Goal: Task Accomplishment & Management: Complete application form

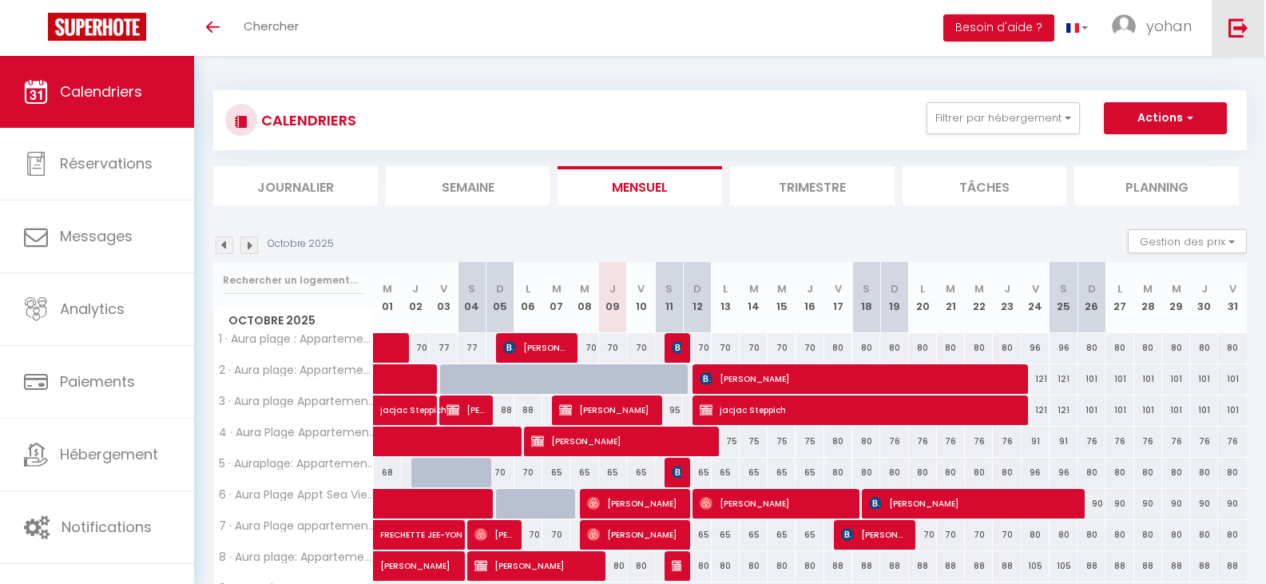
click at [1233, 26] on img at bounding box center [1239, 28] width 20 height 20
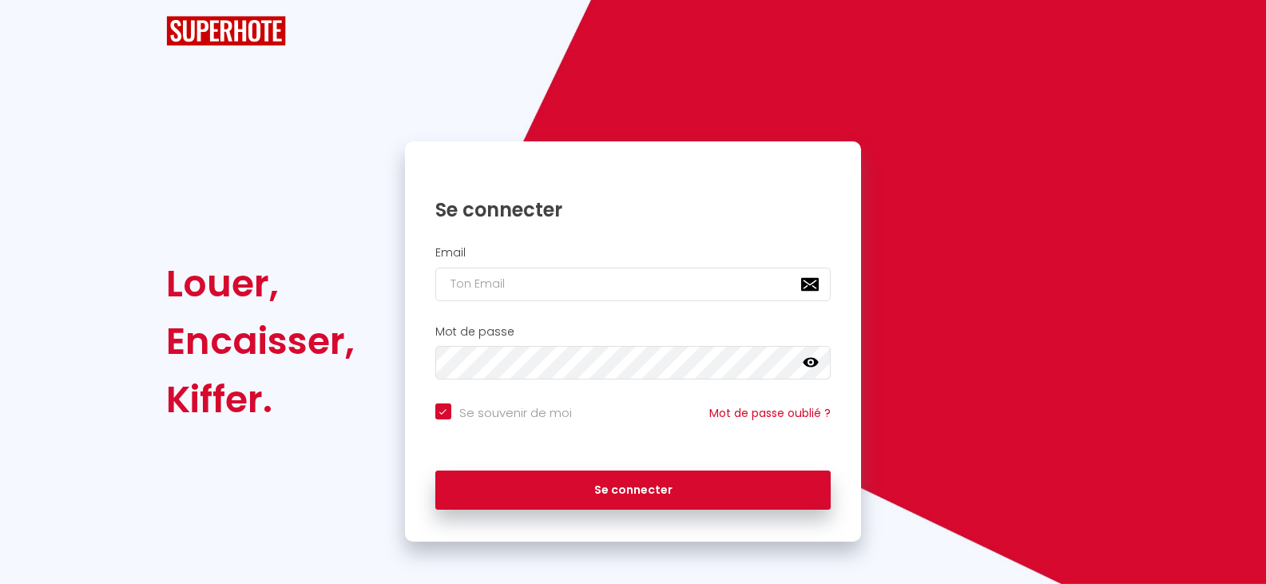
checkbox input "true"
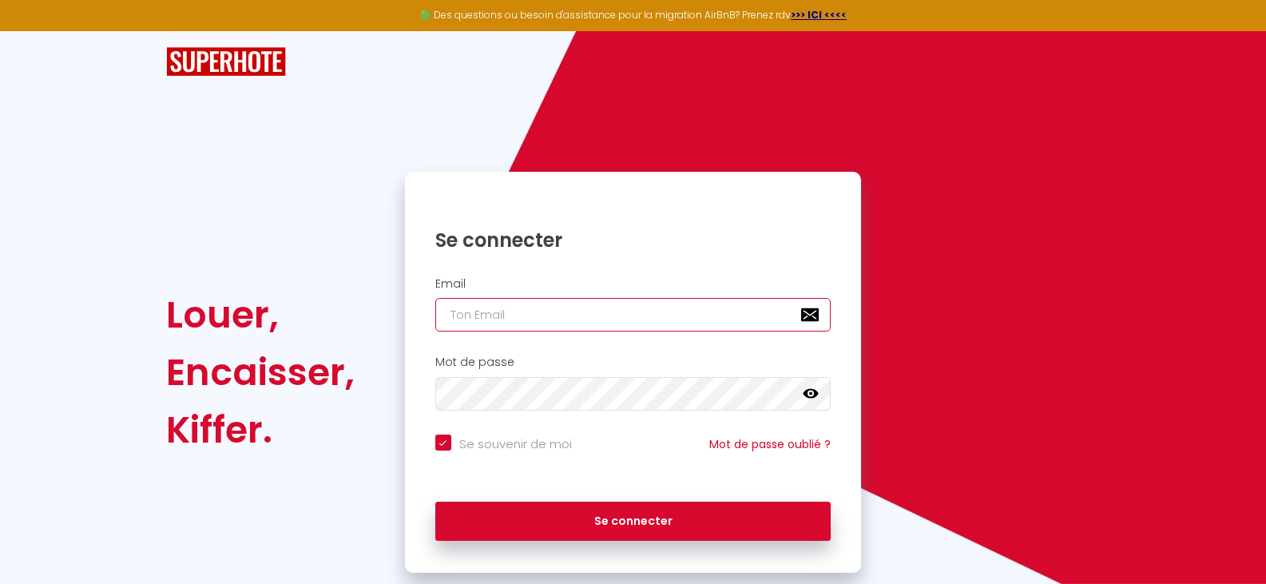
type input "[PERSON_NAME][EMAIL_ADDRESS][DOMAIN_NAME]"
checkbox input "true"
click at [589, 316] on input "[PERSON_NAME][EMAIL_ADDRESS][DOMAIN_NAME]" at bounding box center [633, 315] width 396 height 34
type input "[EMAIL_ADDRESS][DOMAIN_NAME]"
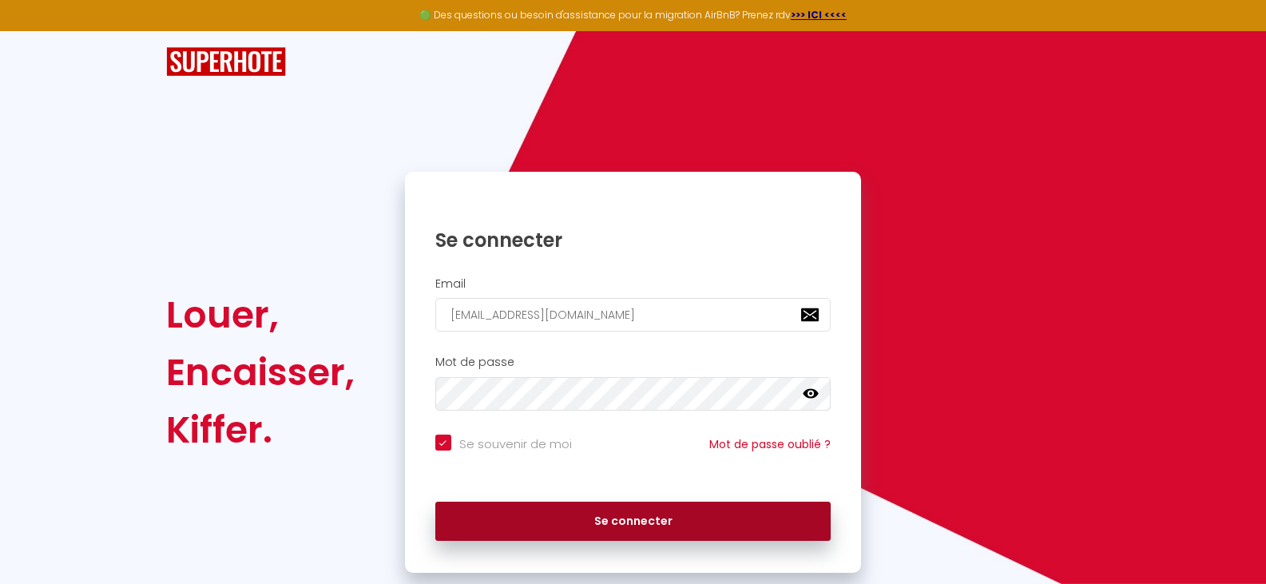
click at [606, 522] on button "Se connecter" at bounding box center [633, 522] width 396 height 40
checkbox input "true"
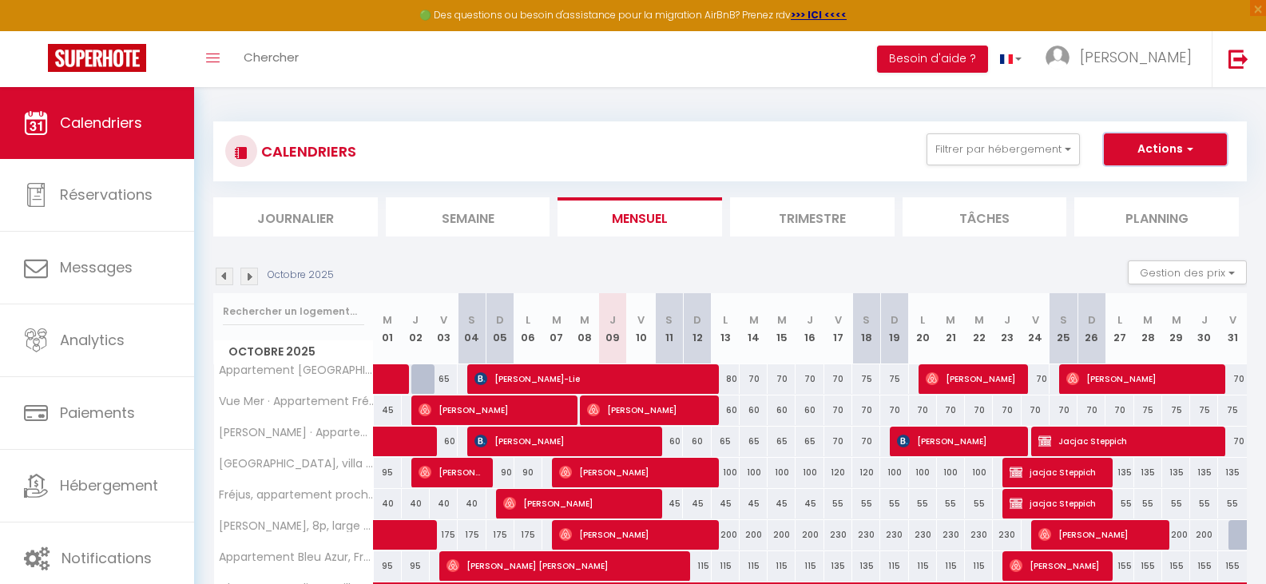
click at [1151, 148] on button "Actions" at bounding box center [1165, 149] width 123 height 32
click at [1158, 178] on link "Nouvelle réservation" at bounding box center [1148, 186] width 139 height 24
select select
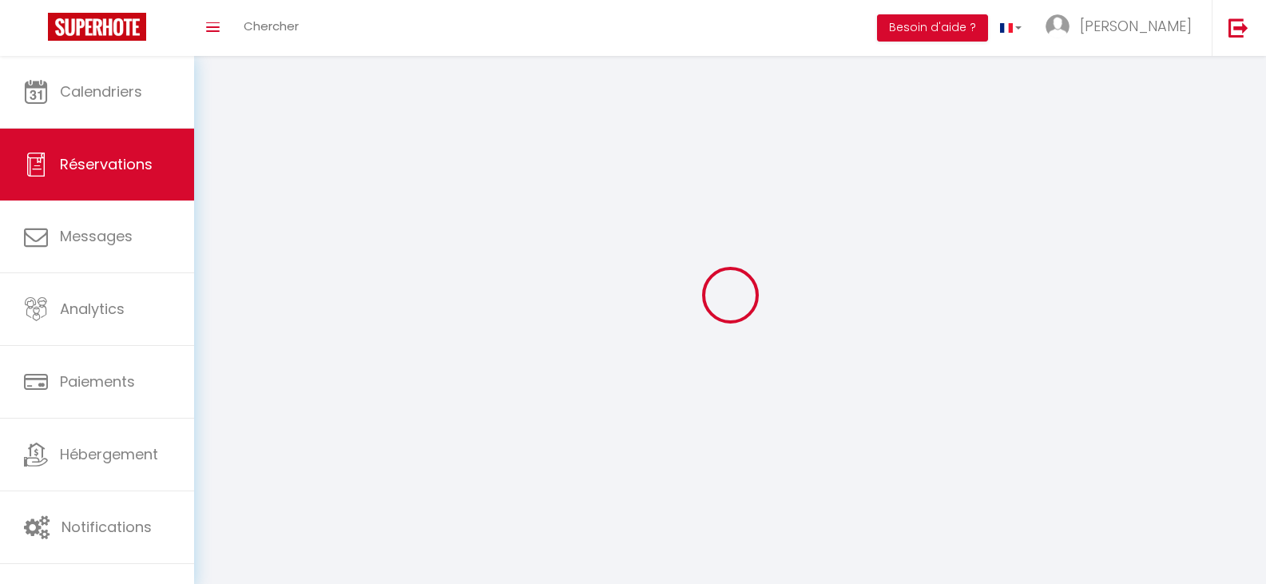
select select
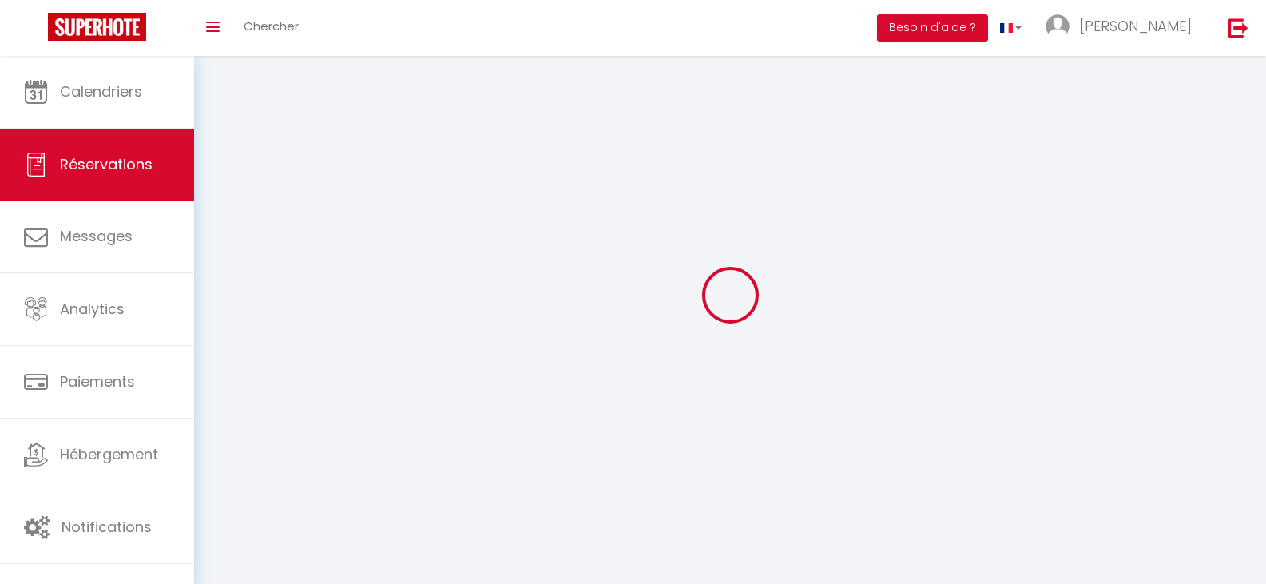
select select
checkbox input "false"
select select
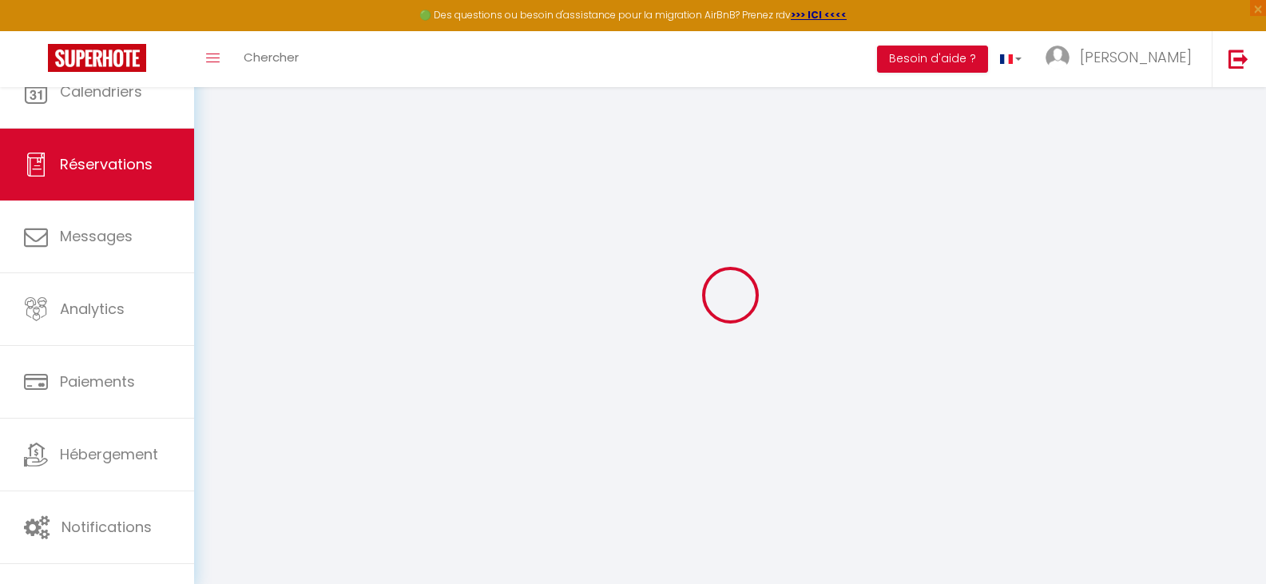
select select
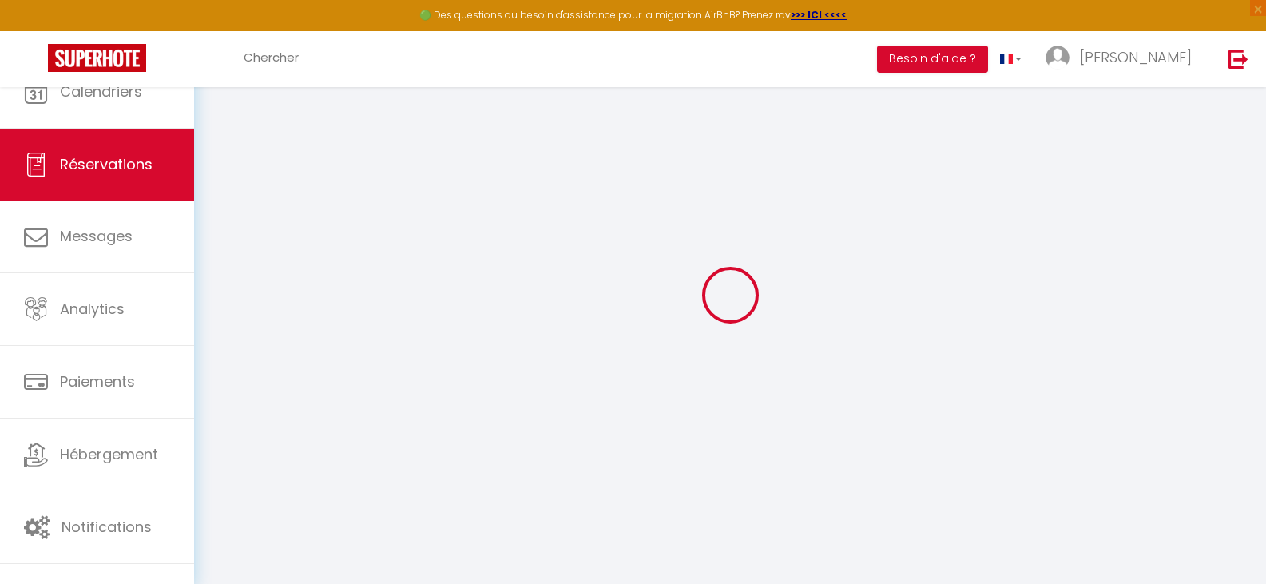
select select
checkbox input "false"
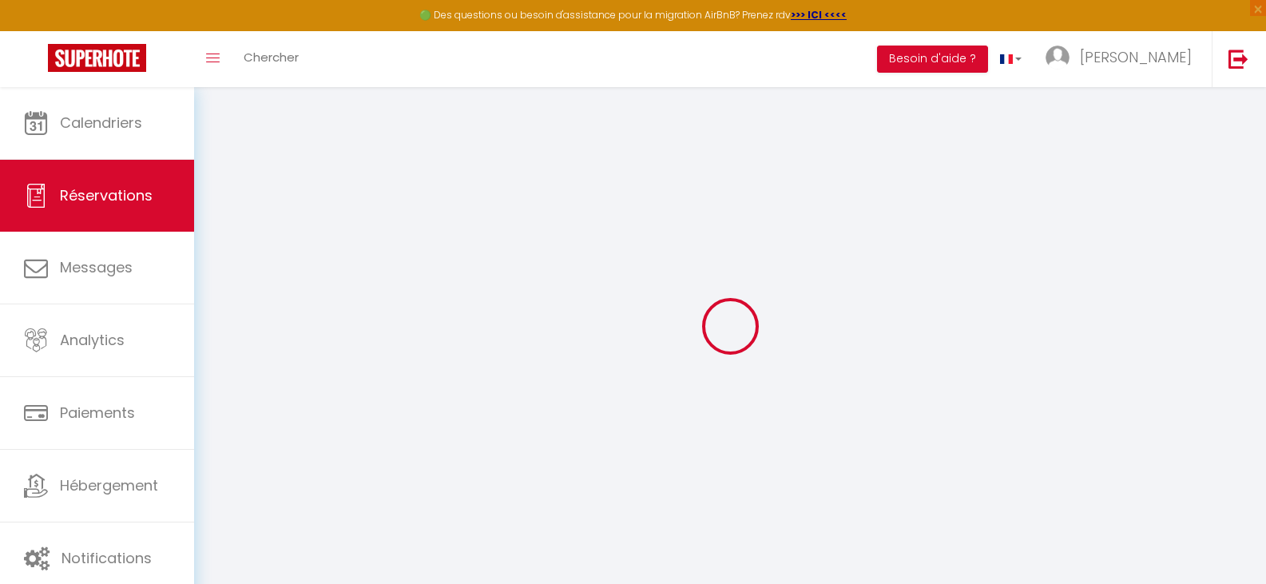
select select
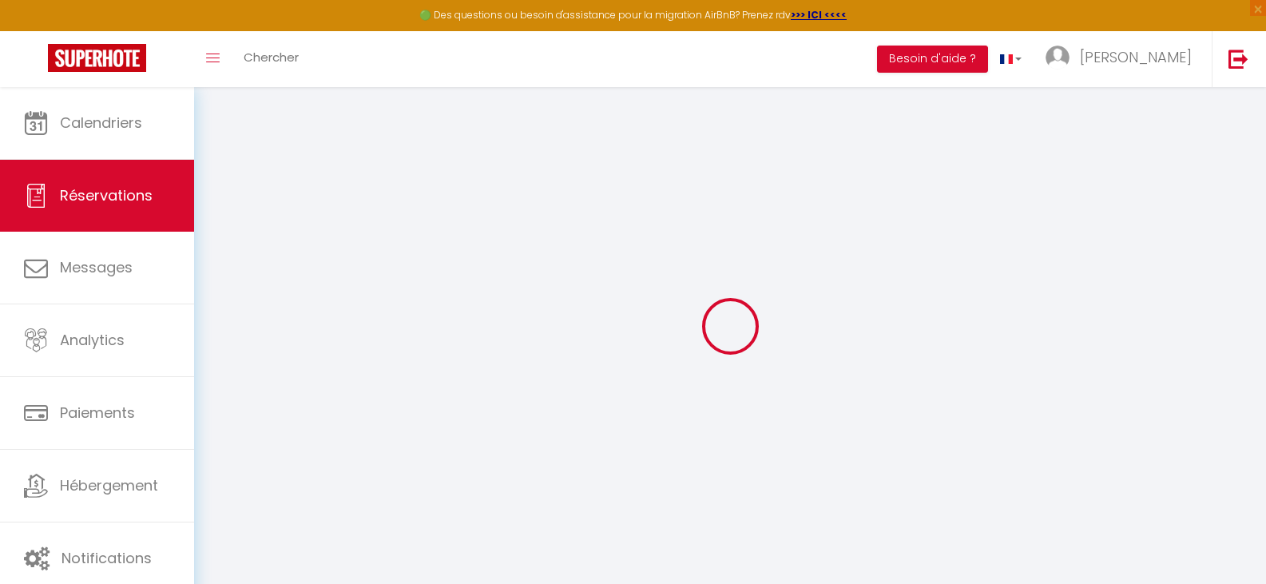
select select
checkbox input "false"
select select
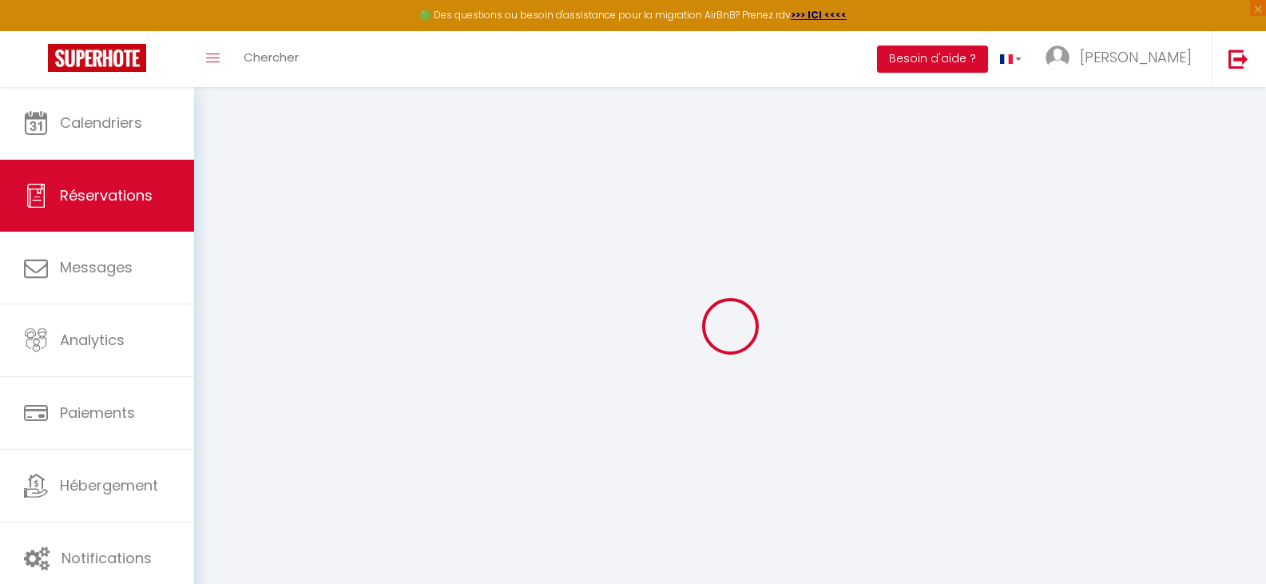
select select
checkbox input "false"
select select
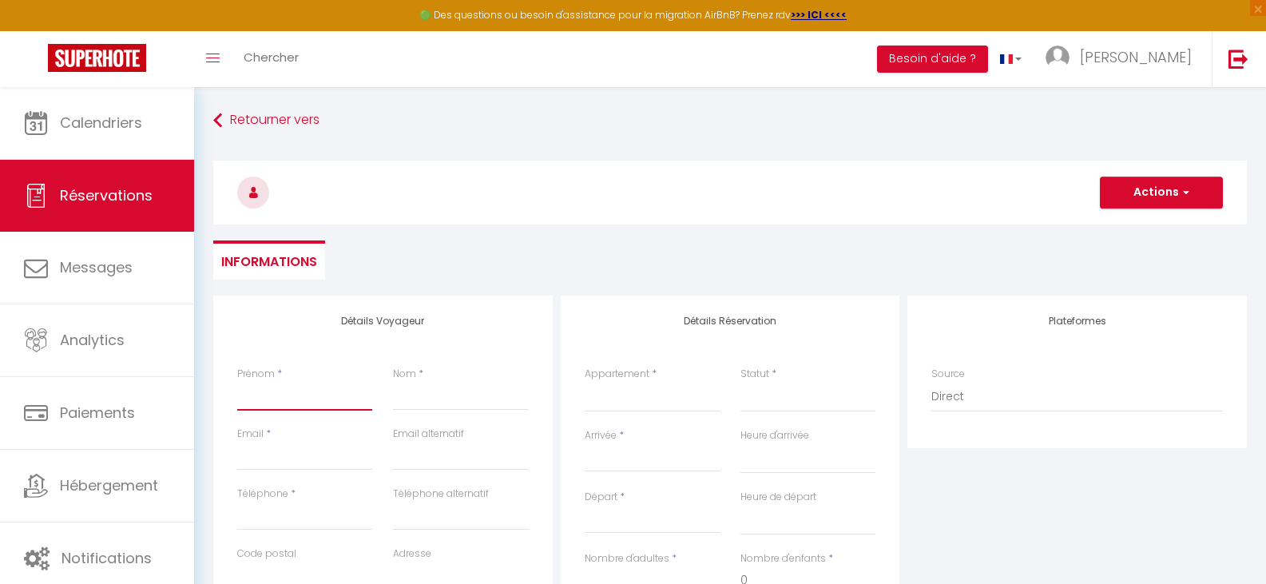
click at [258, 403] on input "Prénom" at bounding box center [304, 396] width 135 height 29
type input "J"
select select
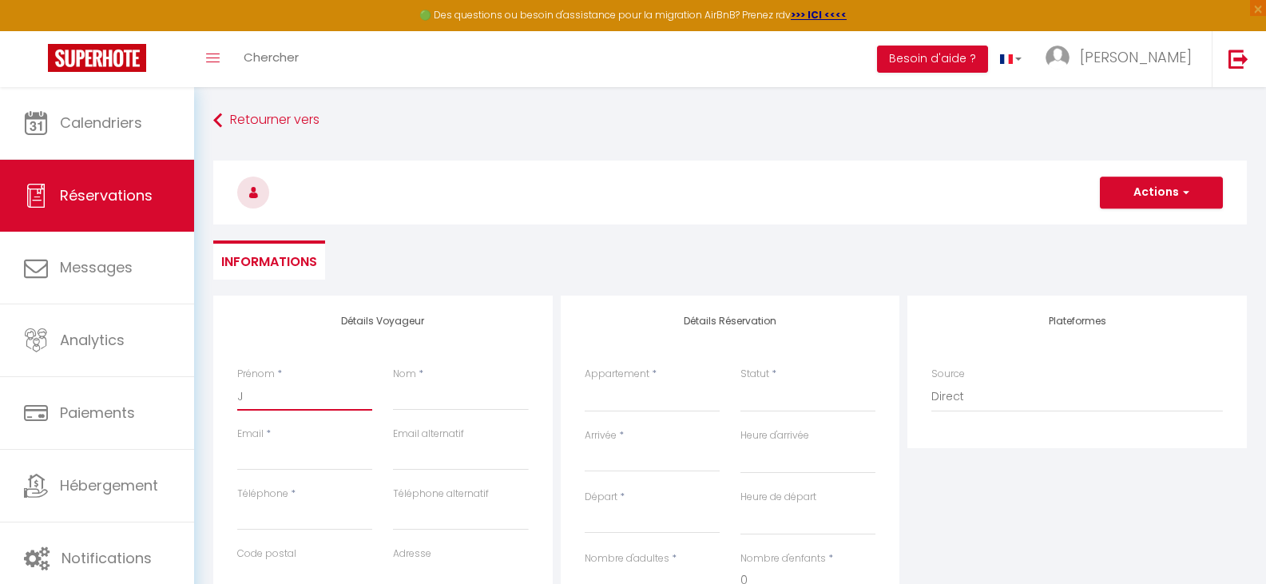
select select
checkbox input "false"
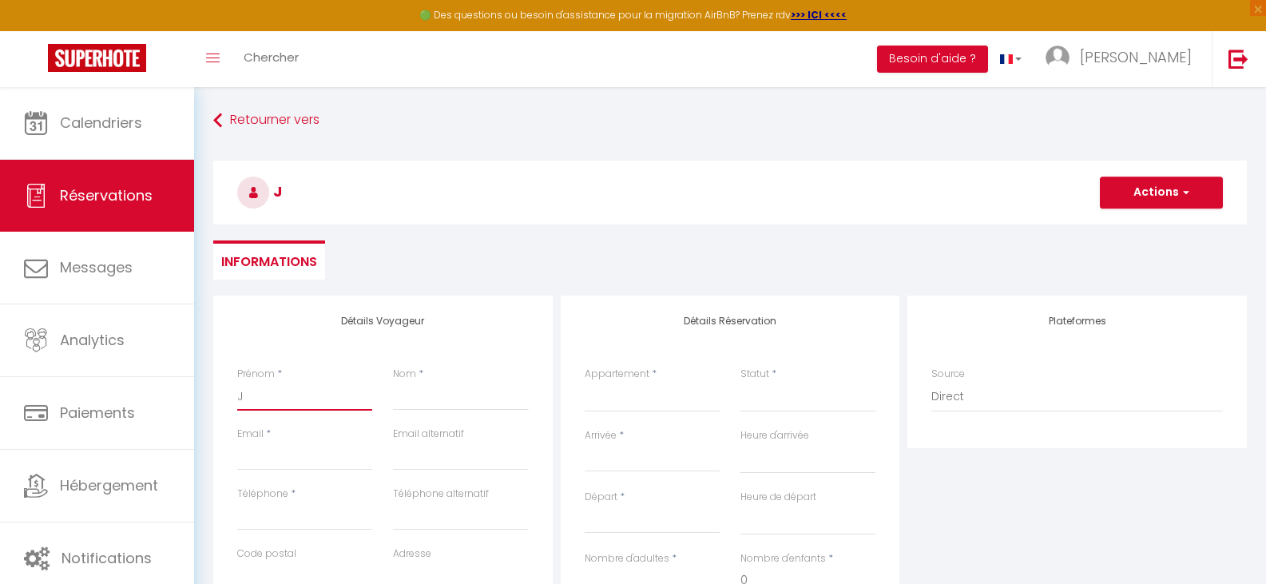
type input "Jo"
select select
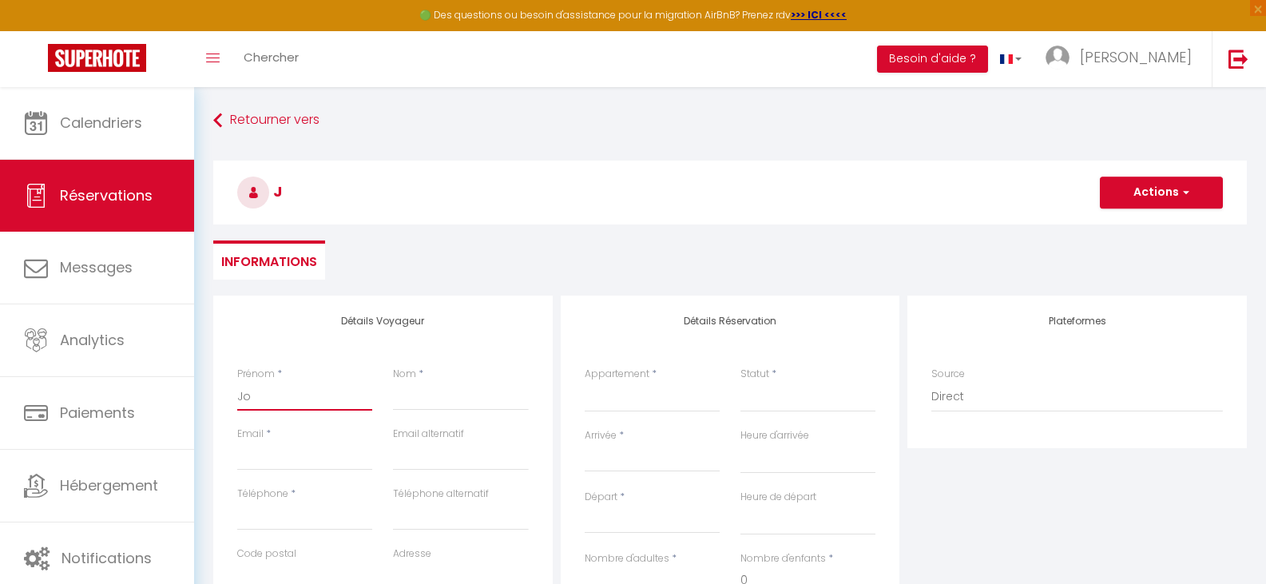
select select
checkbox input "false"
type input "Joh"
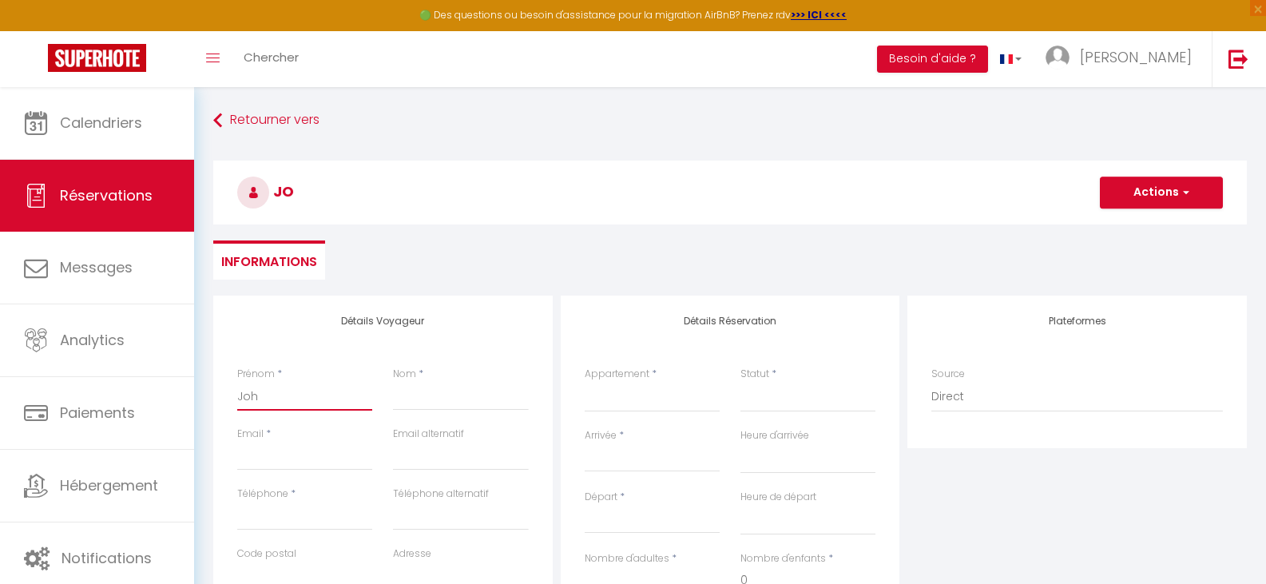
select select
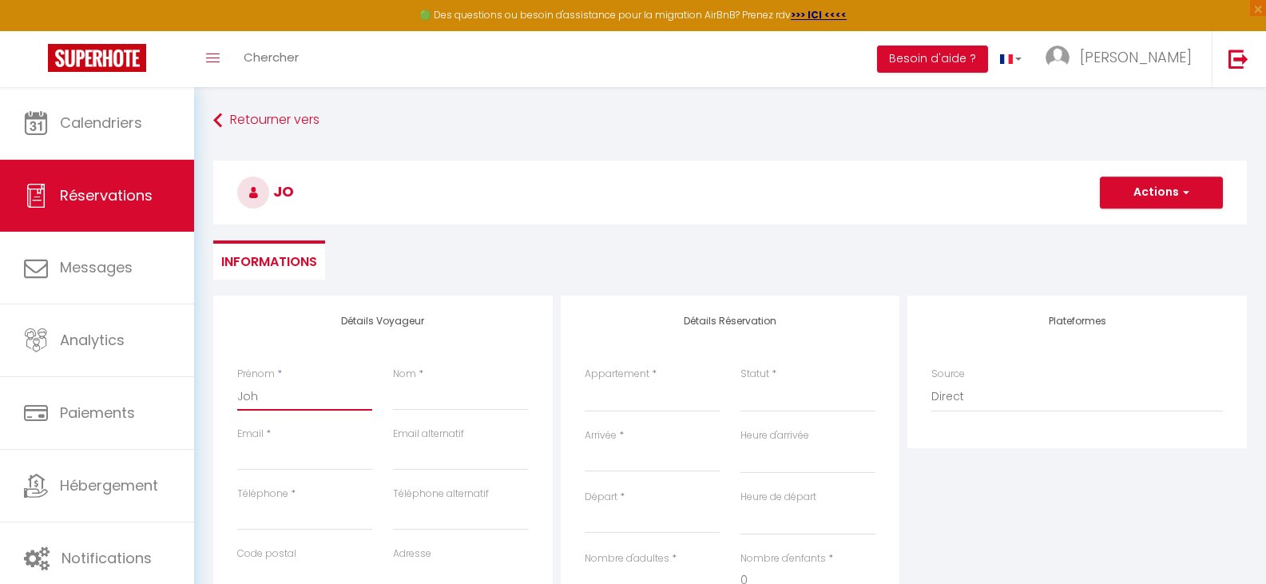
select select
checkbox input "false"
type input "[PERSON_NAME]"
select select
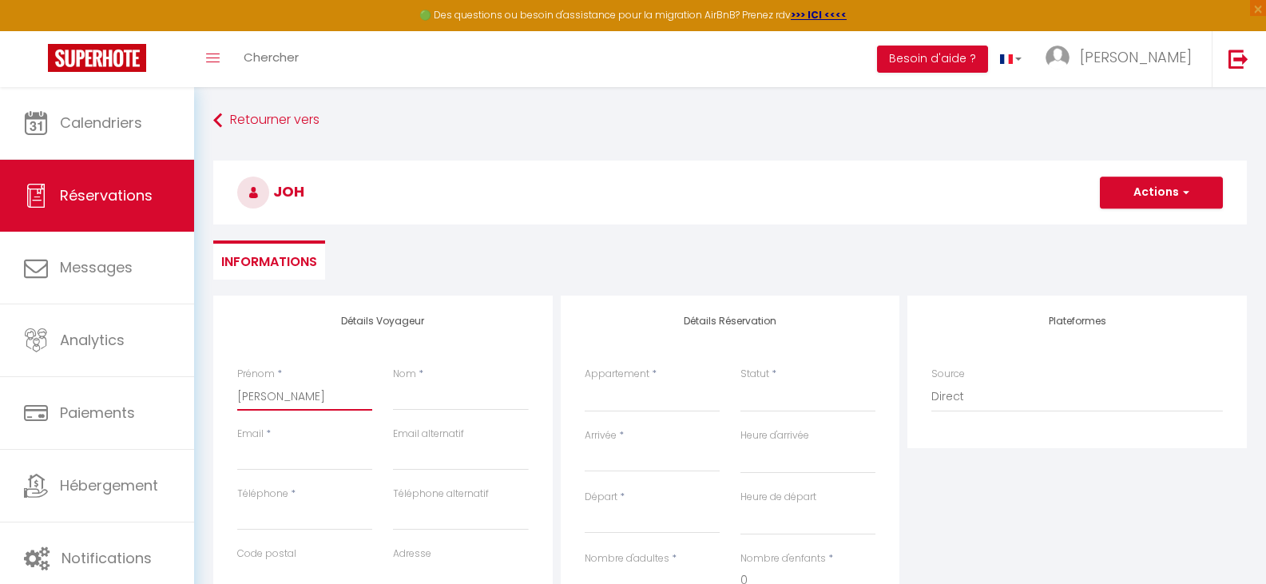
select select
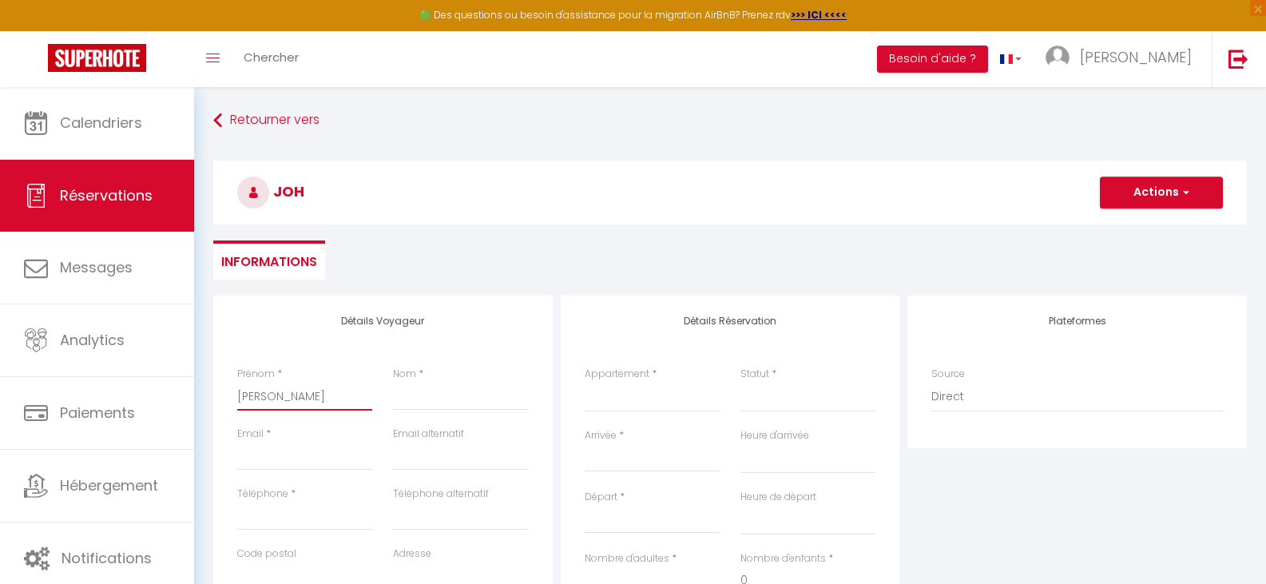
select select
checkbox input "false"
type input "[PERSON_NAME]"
click at [434, 403] on input "Nom" at bounding box center [460, 396] width 135 height 29
type input "T"
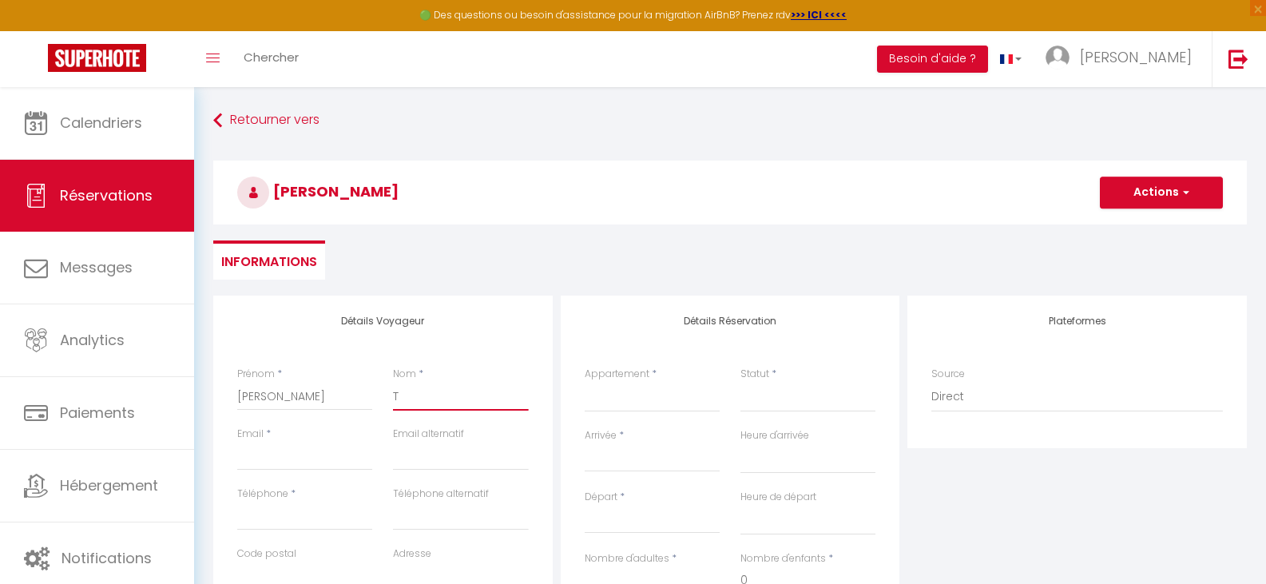
select select
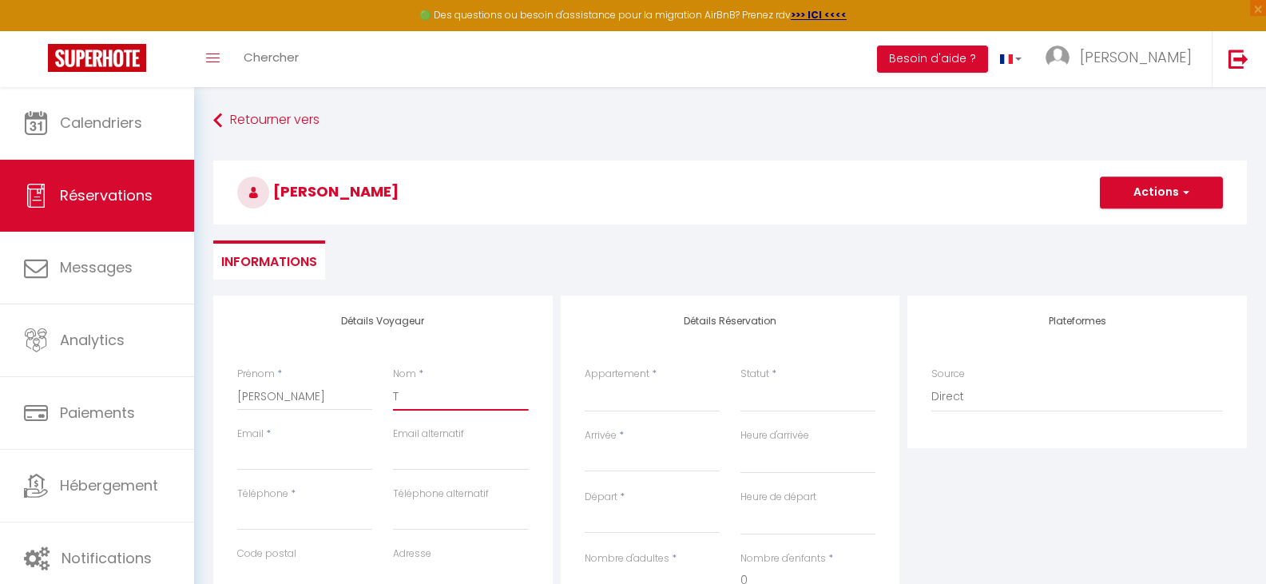
select select
checkbox input "false"
type input "Tr"
select select
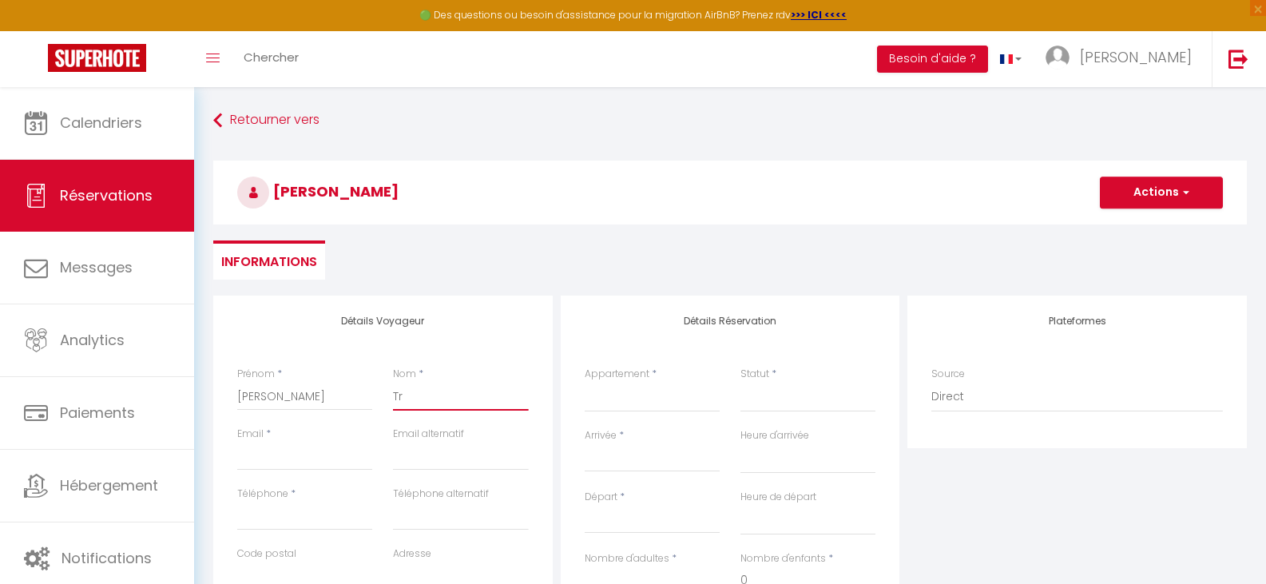
select select
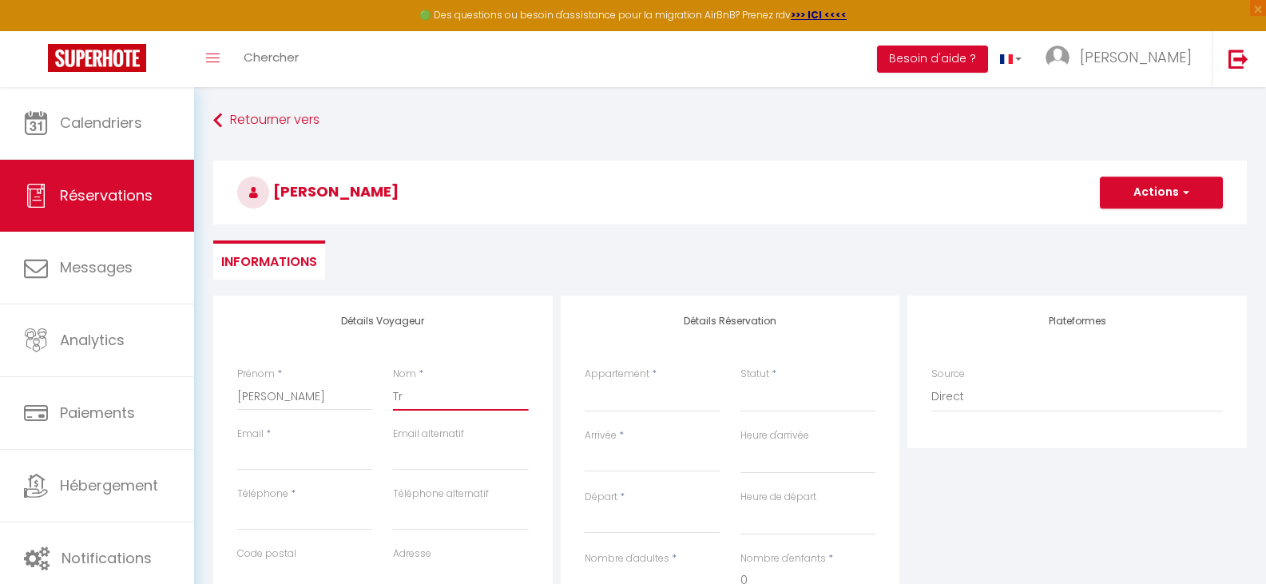
select select
checkbox input "false"
type input "Tro"
select select
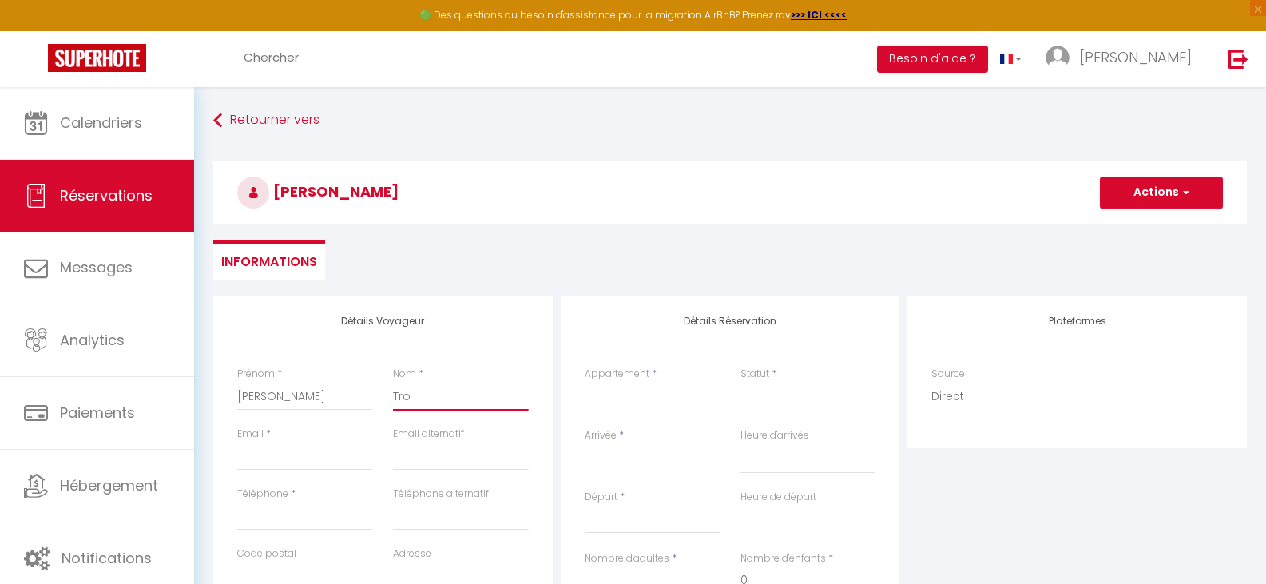
select select
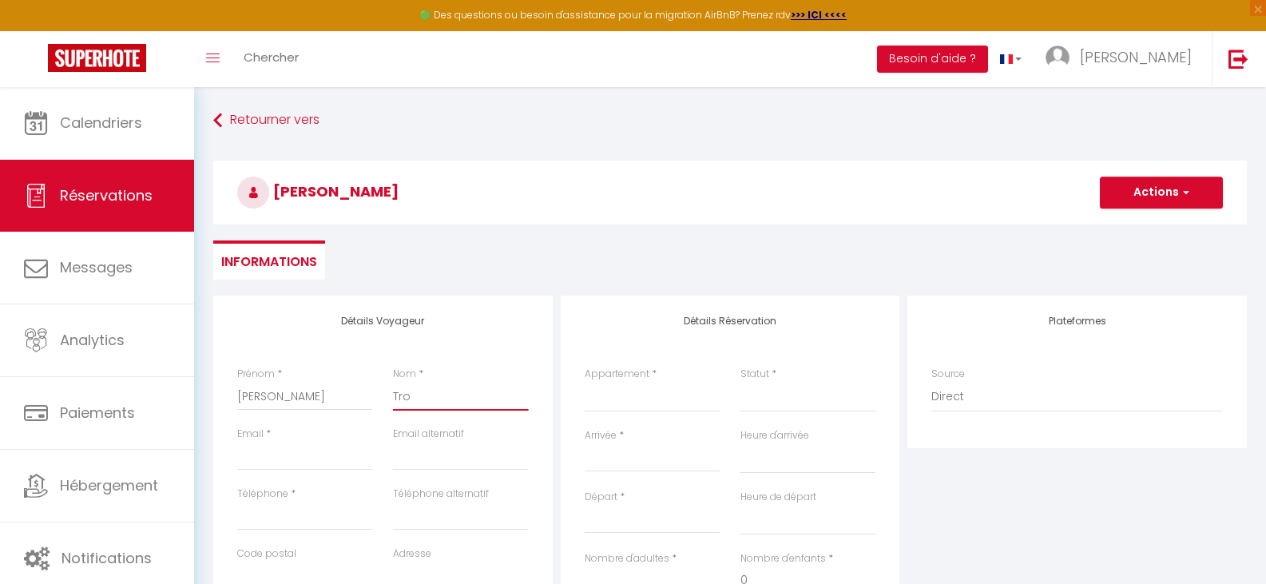
checkbox input "false"
type input "Troo"
select select
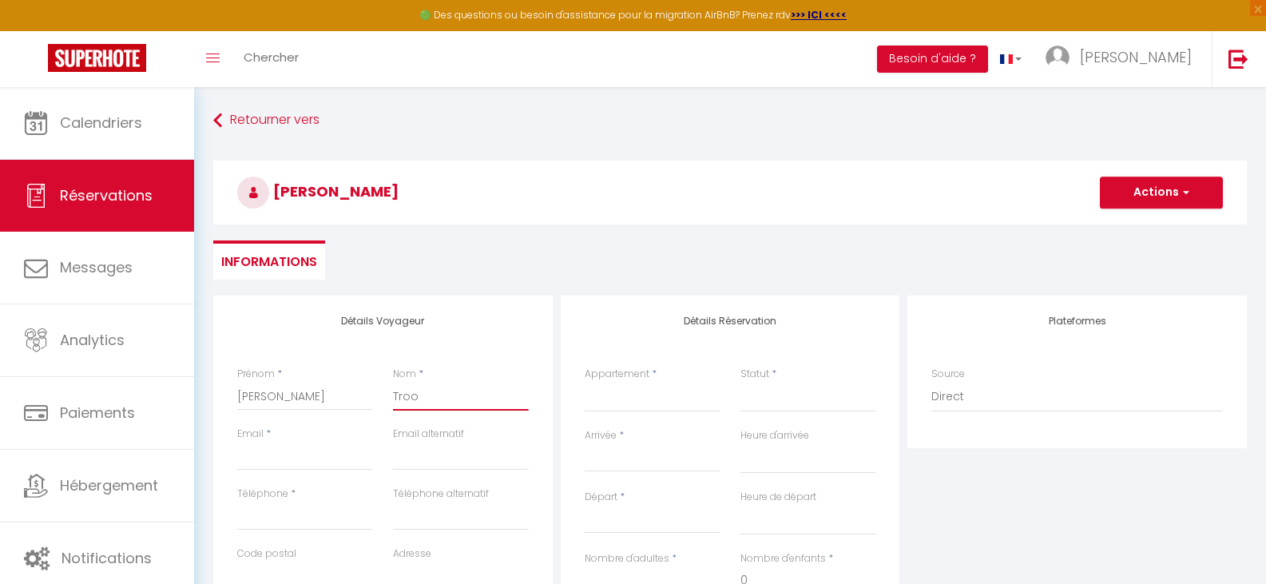
select select
checkbox input "false"
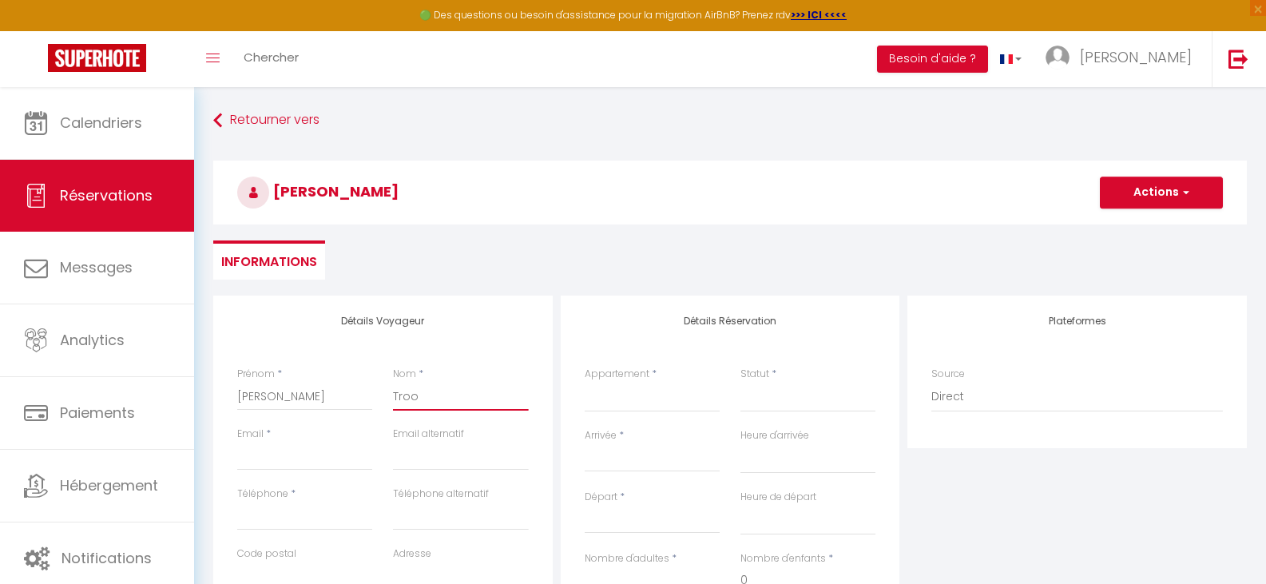
type input "Troos"
select select
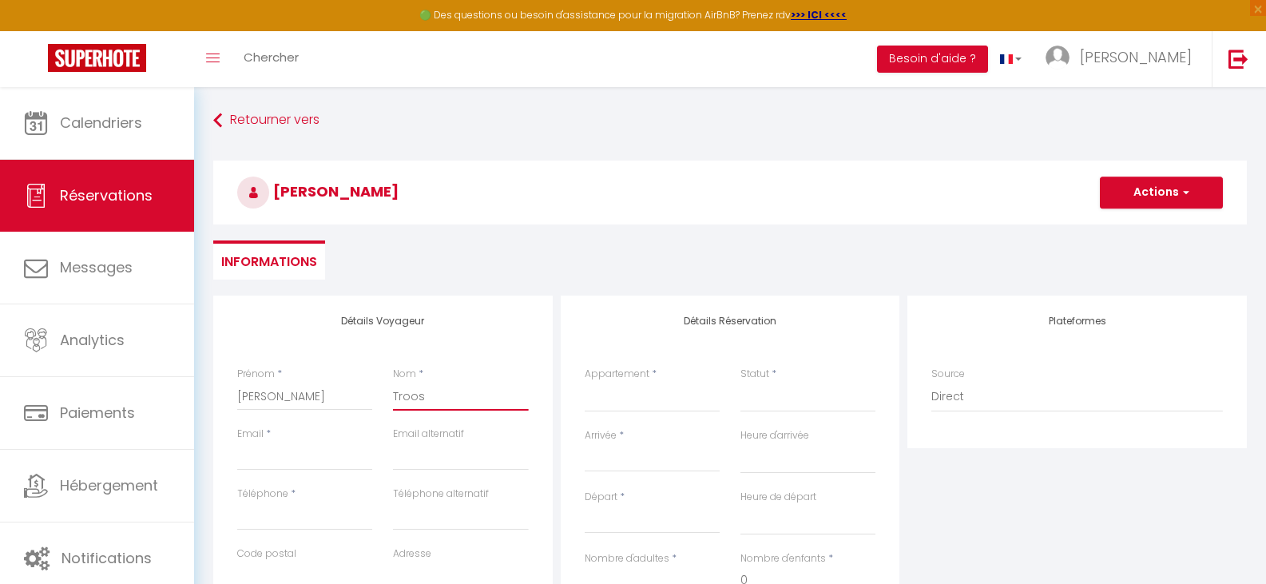
select select
checkbox input "false"
type input "Troost"
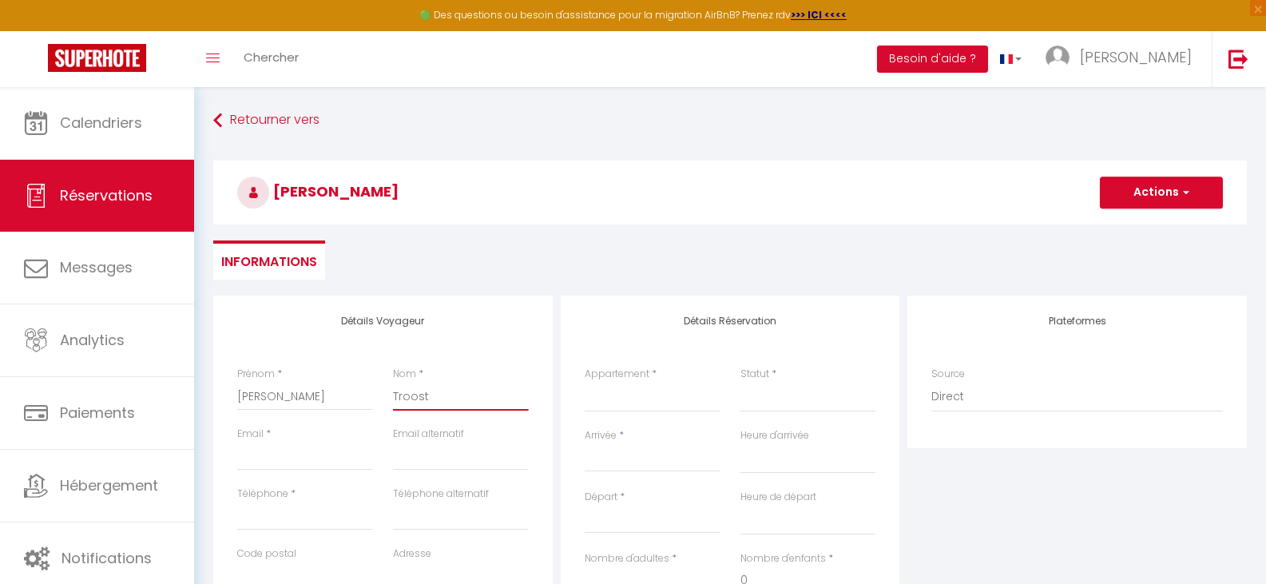
select select
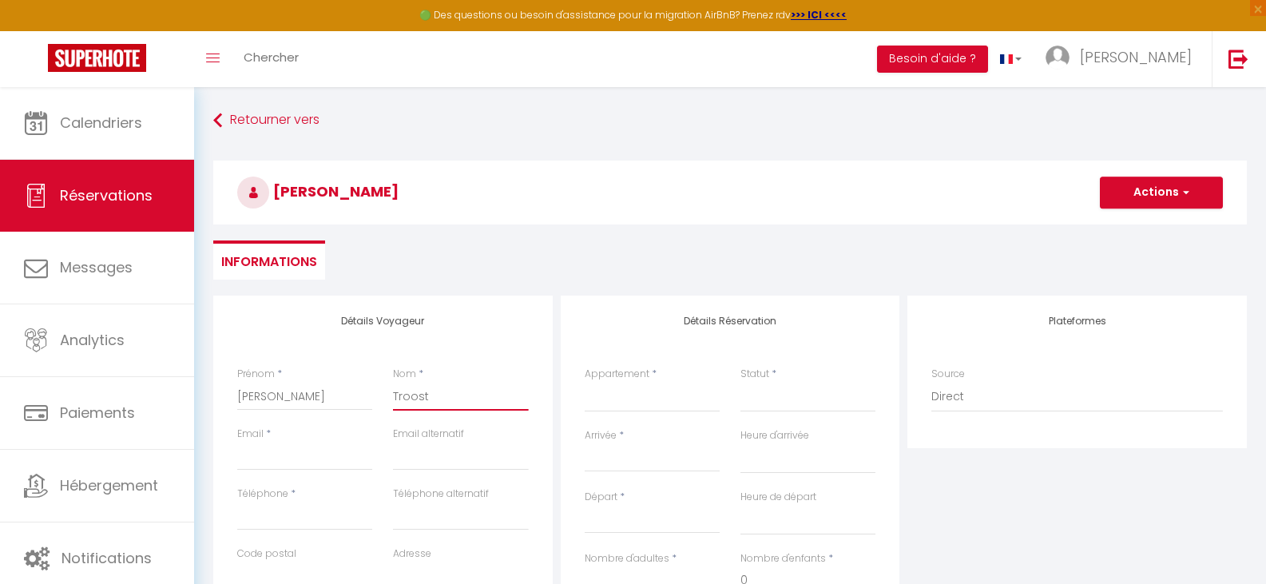
select select
checkbox input "false"
type input "Troost"
click at [277, 467] on input "Email client" at bounding box center [304, 456] width 135 height 29
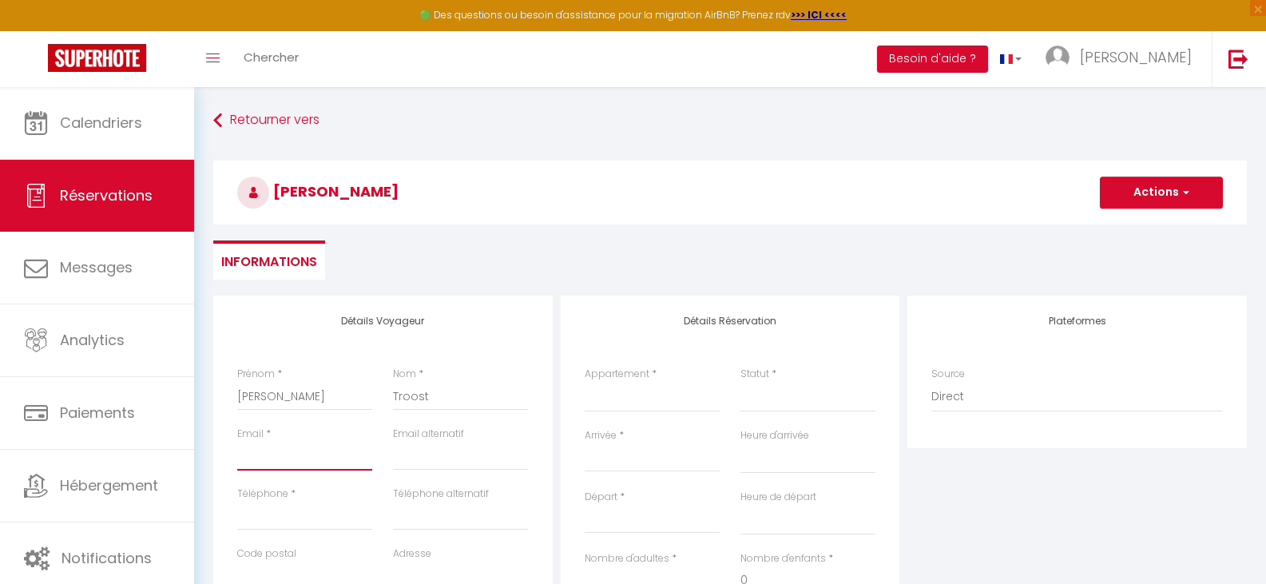
type input "t"
select select
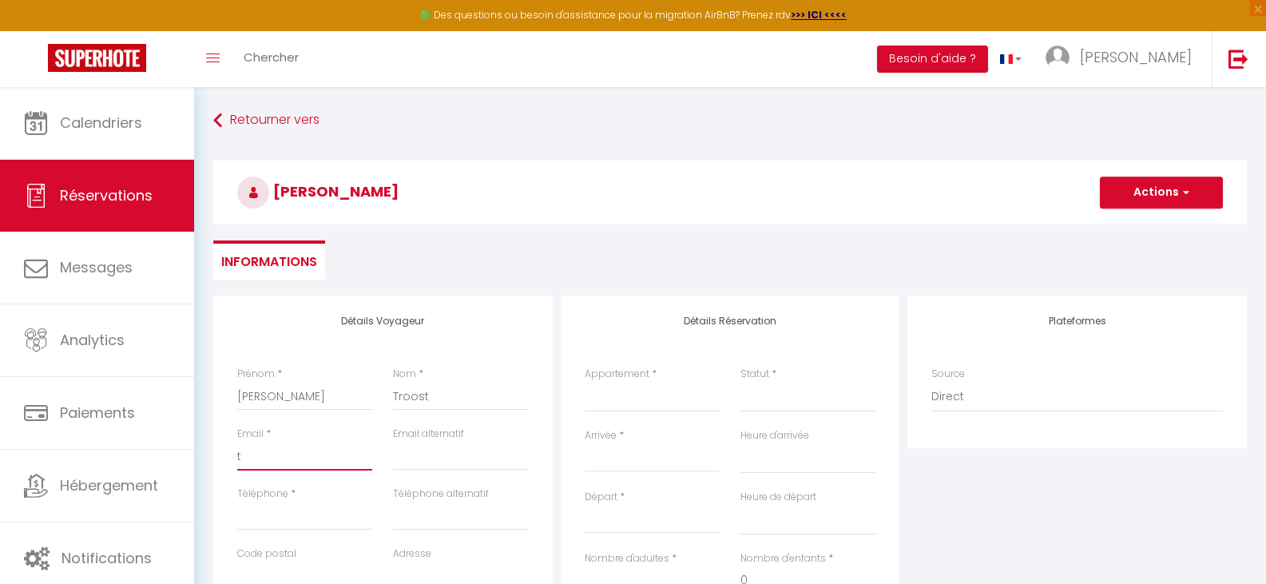
select select
checkbox input "false"
type input "to"
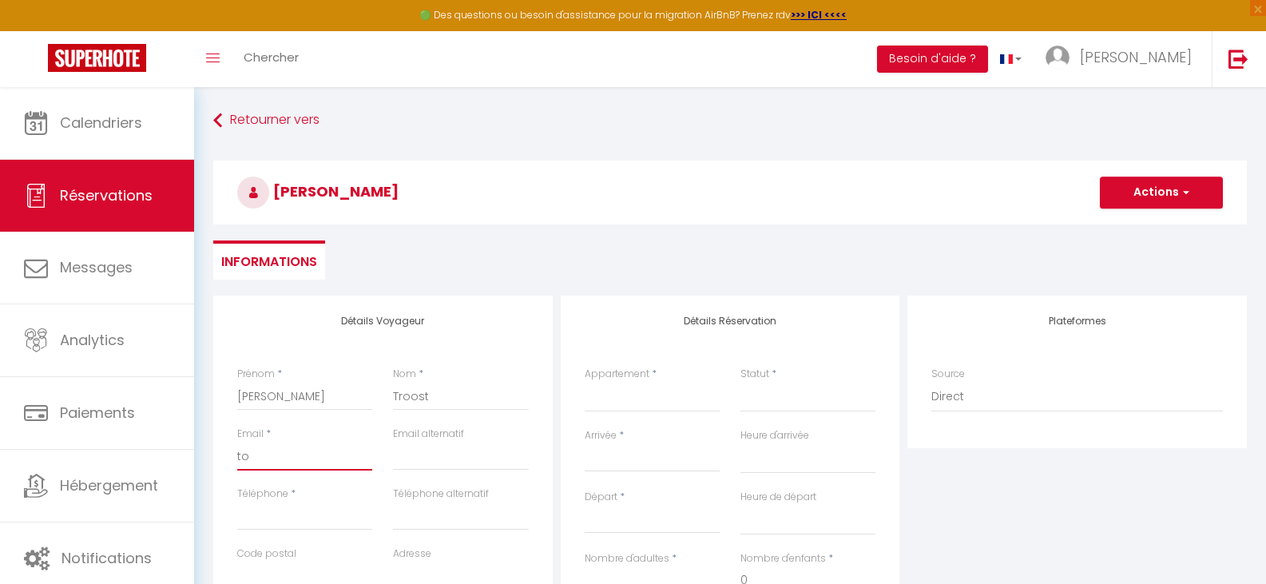
select select
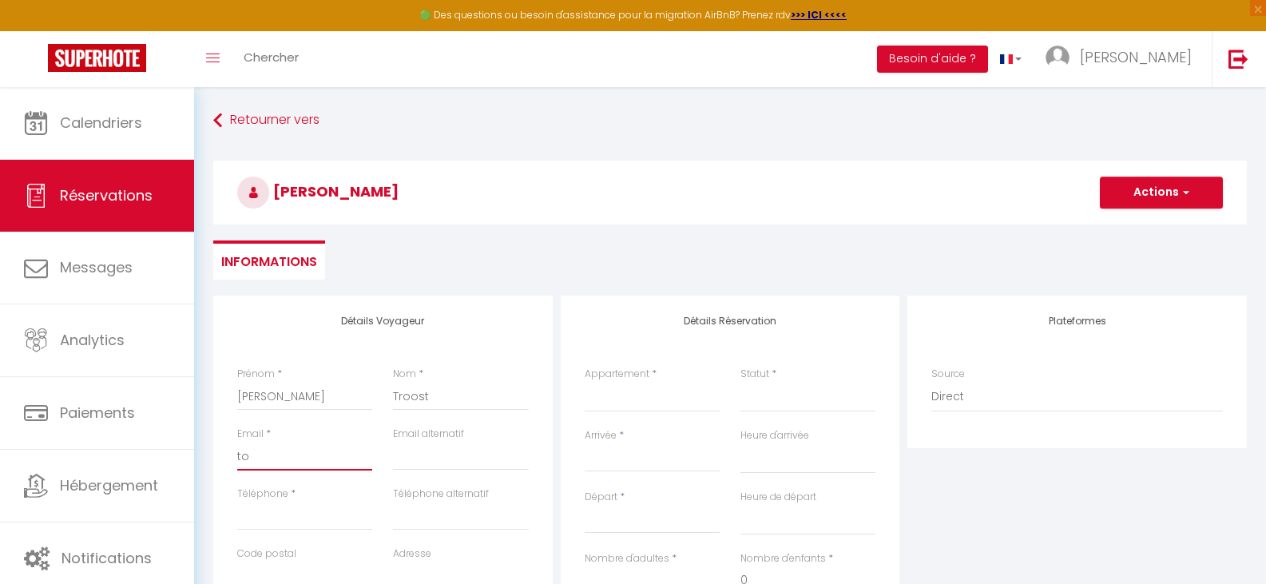
select select
checkbox input "false"
type input "top"
select select
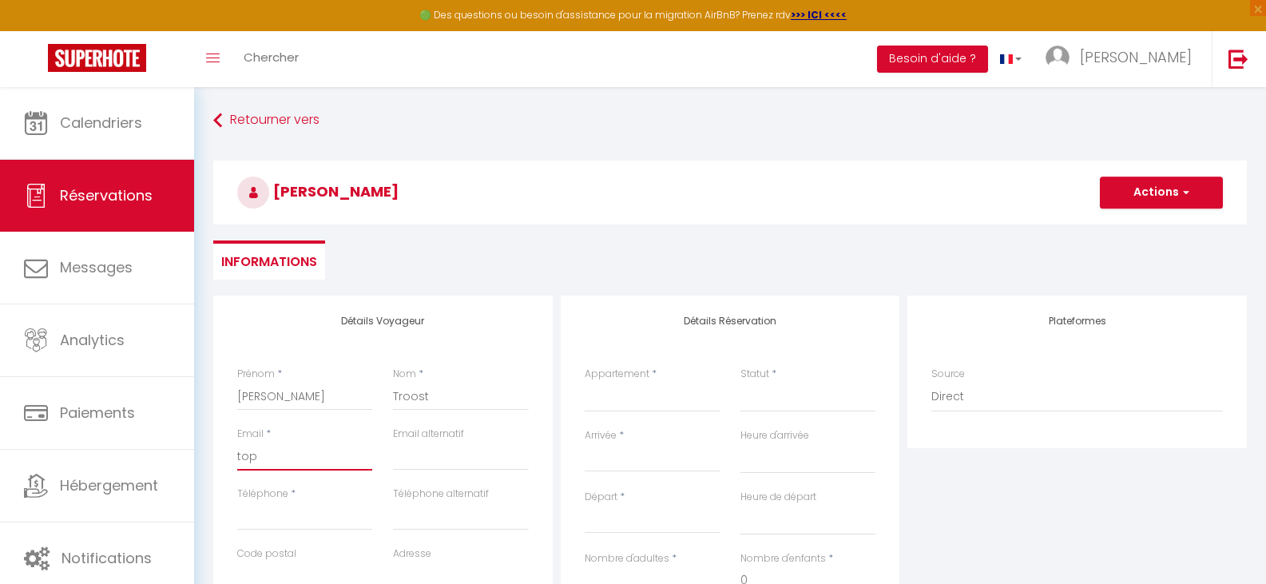
select select
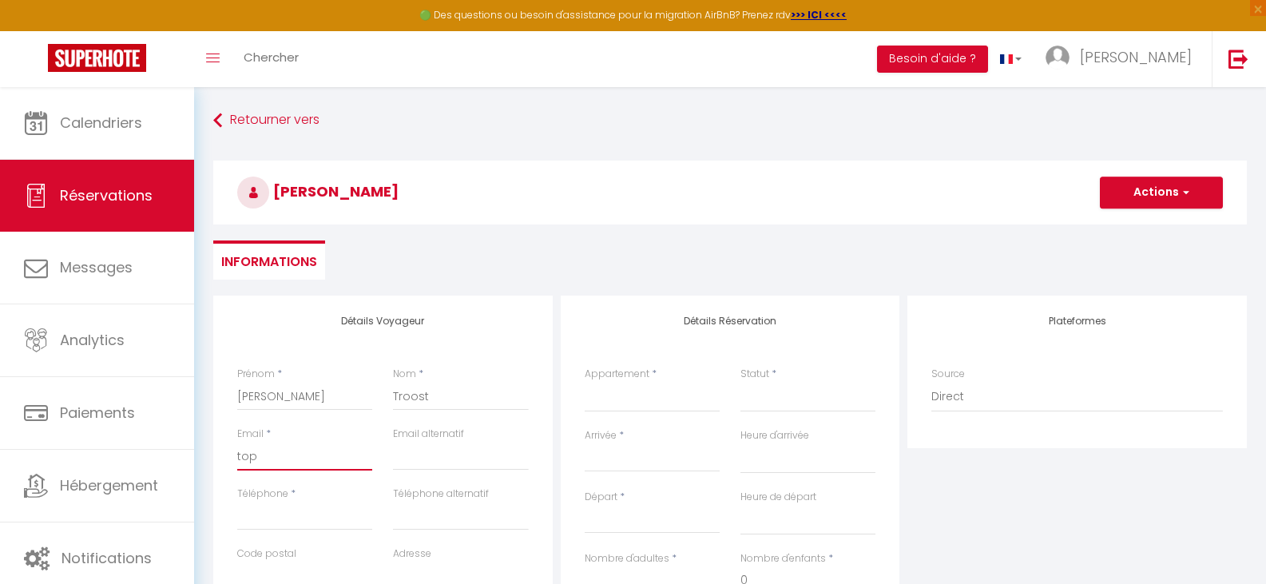
select select
checkbox input "false"
type input "tops"
select select
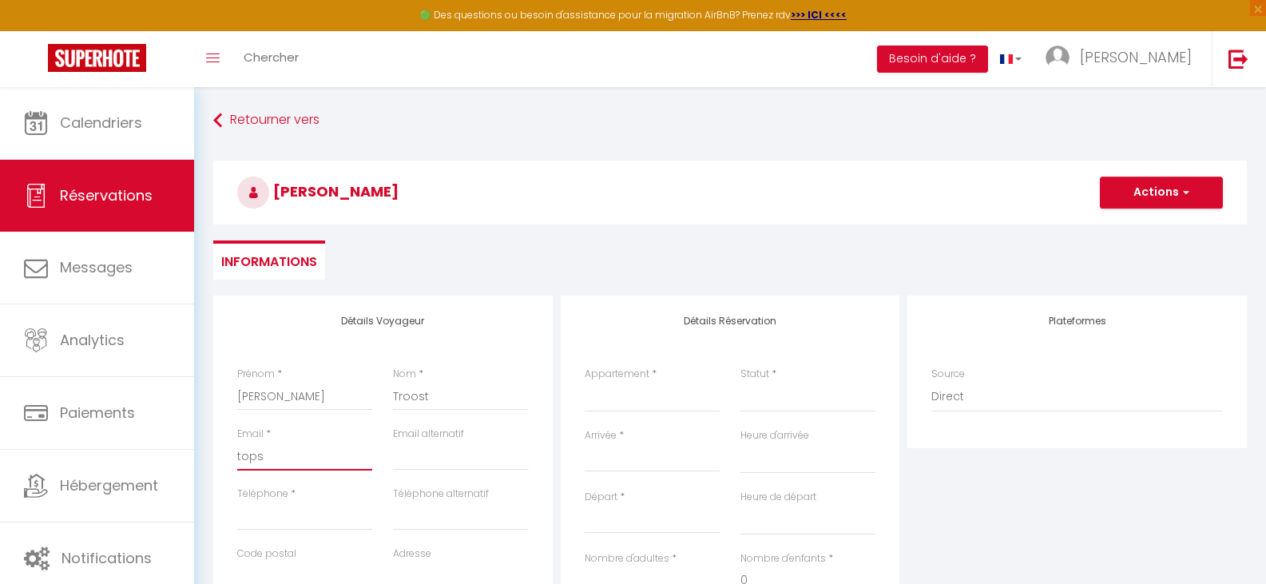
select select
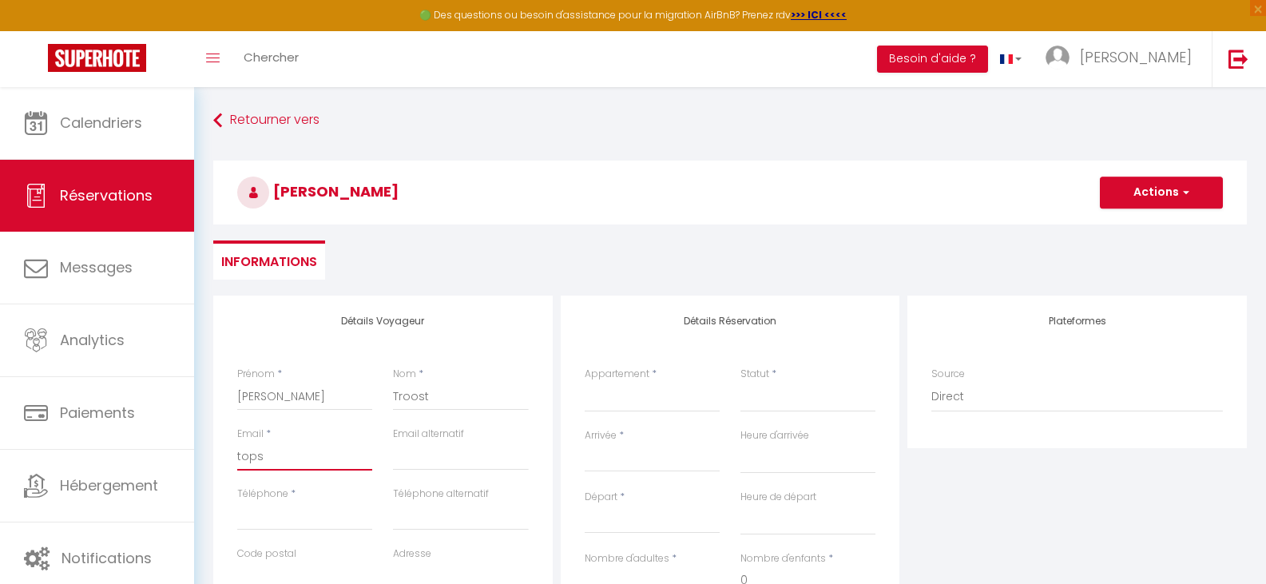
checkbox input "false"
type input "topsp"
select select
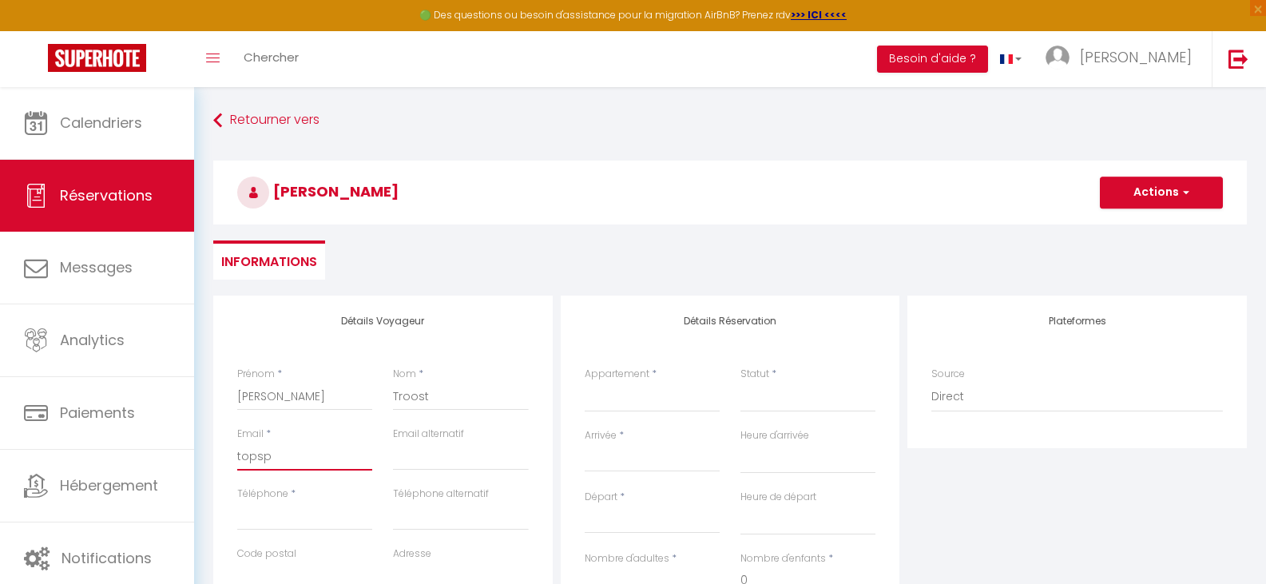
select select
checkbox input "false"
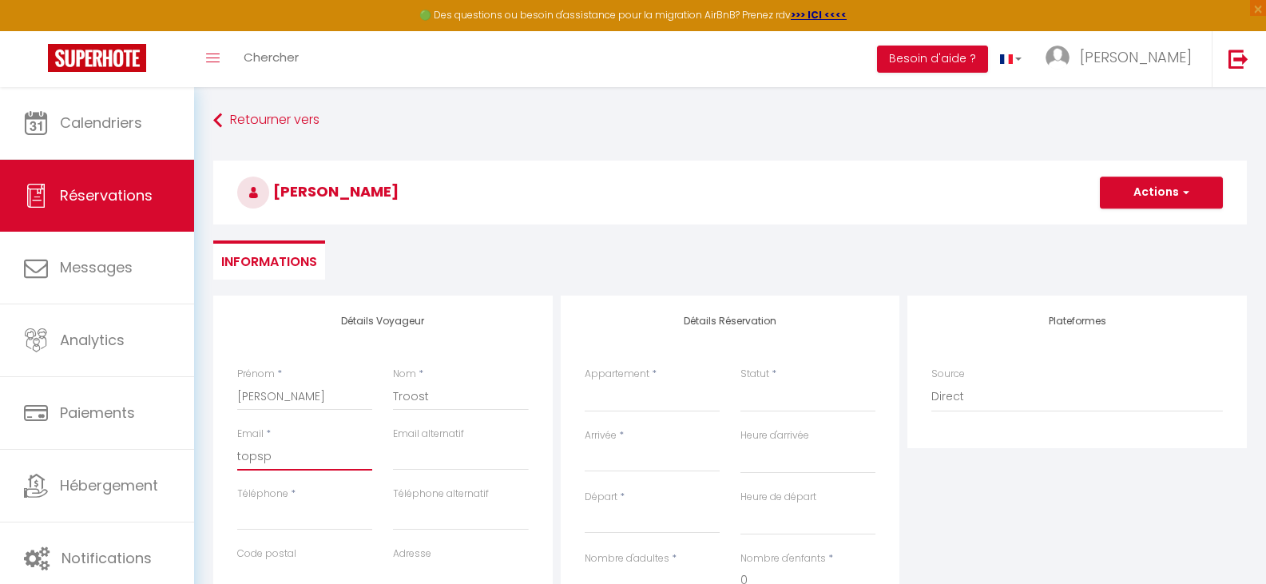
type input "topspo"
select select
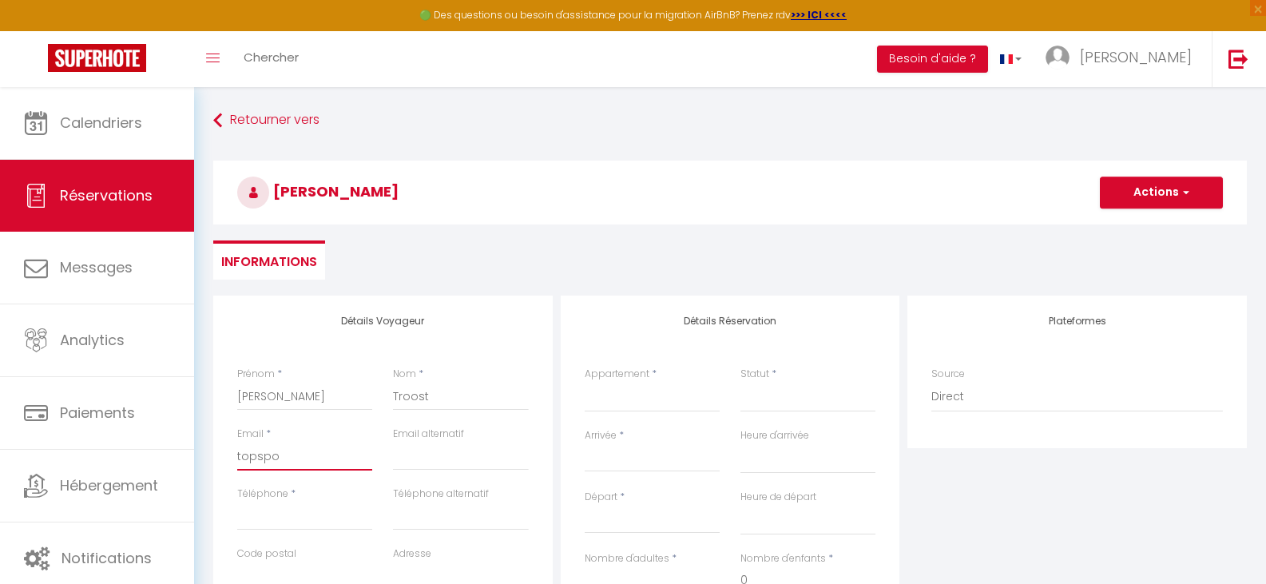
select select
checkbox input "false"
type input "topspor"
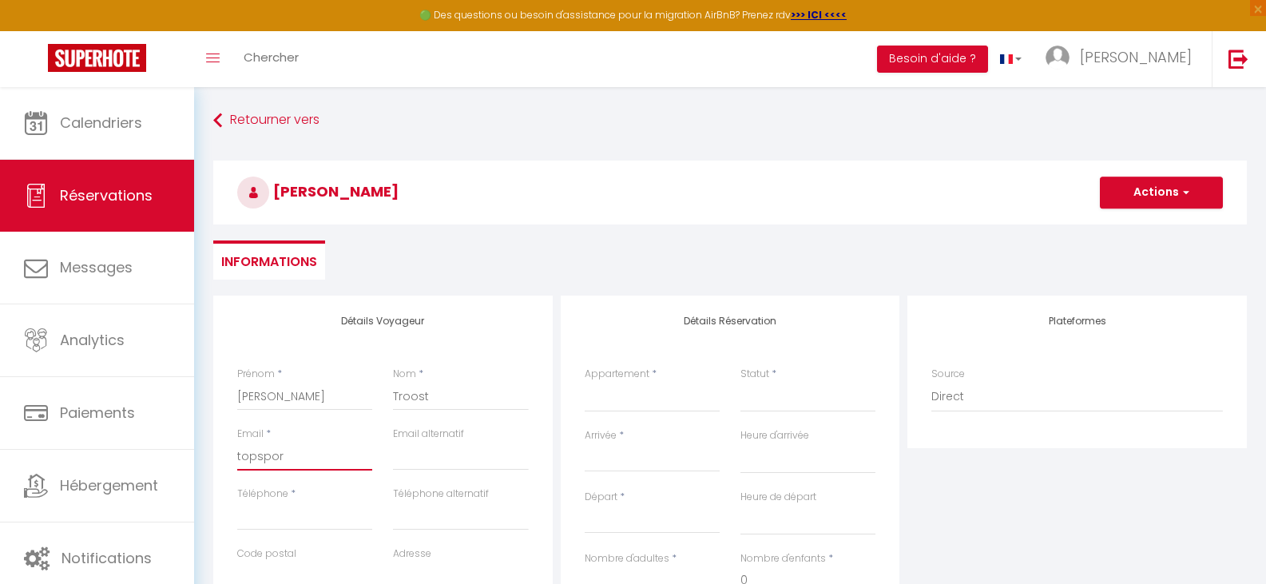
select select
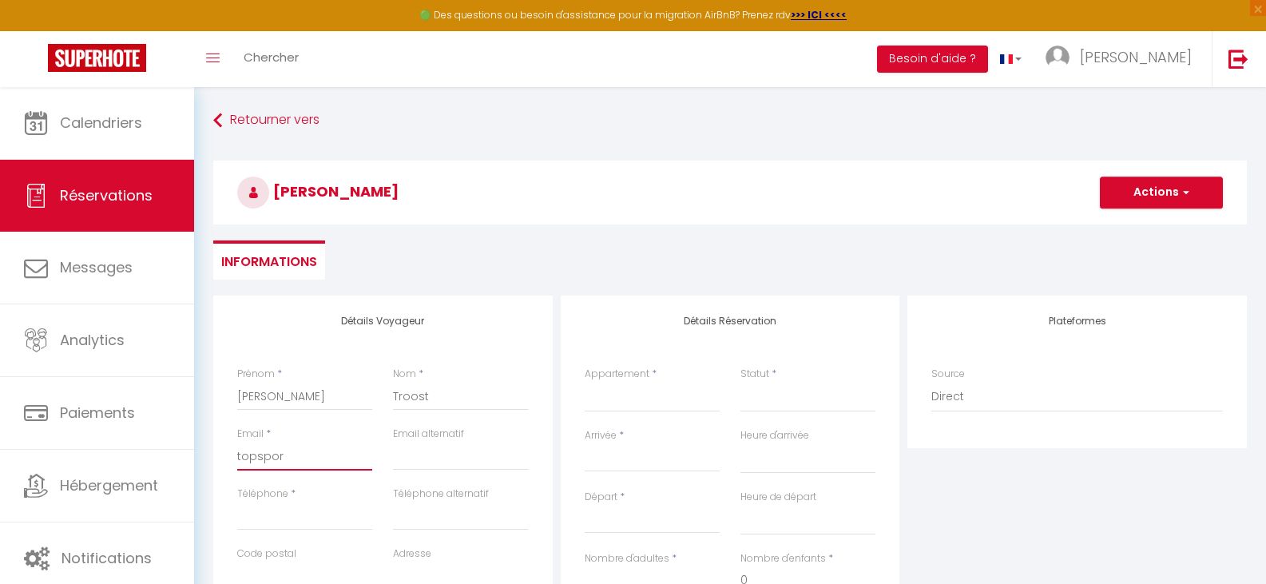
select select
checkbox input "false"
type input "topsport"
select select
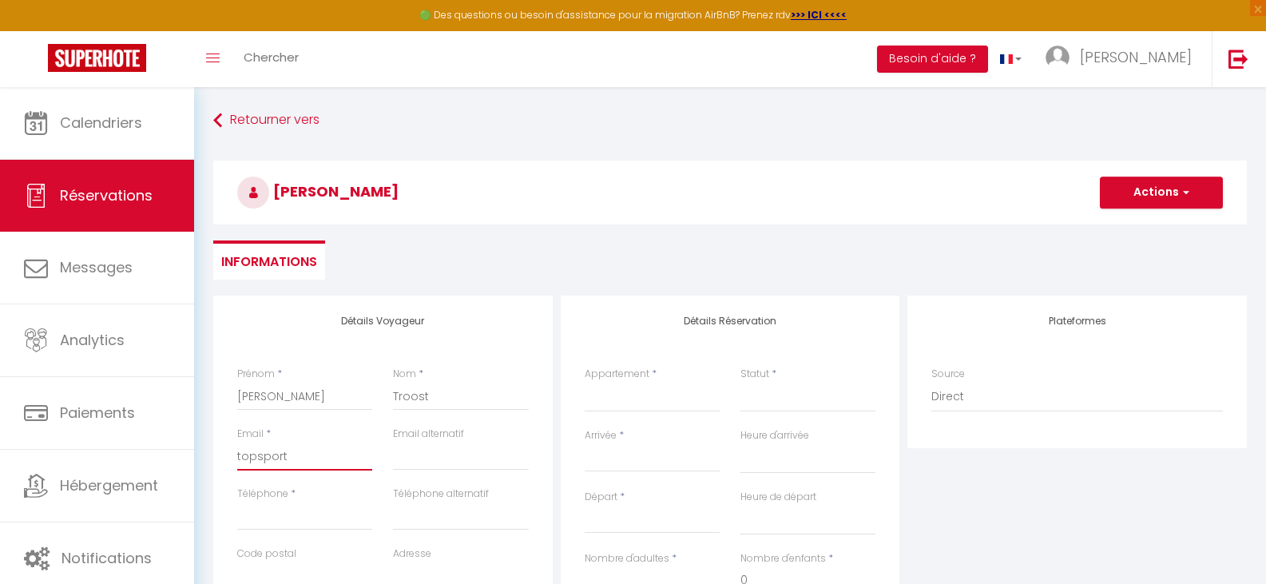
select select
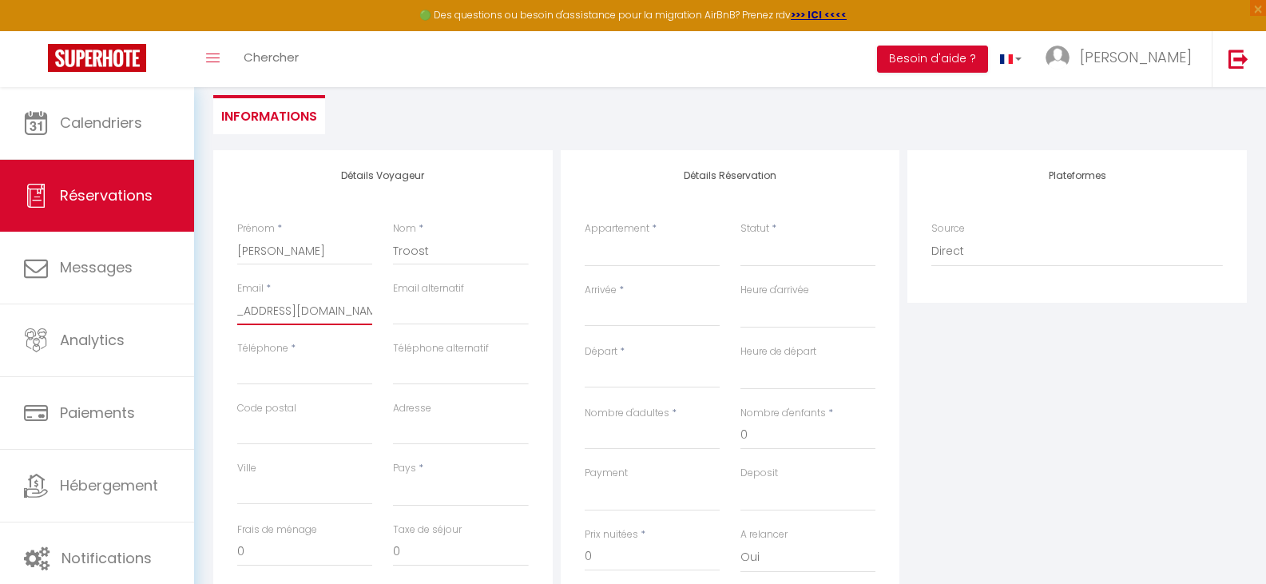
scroll to position [240, 0]
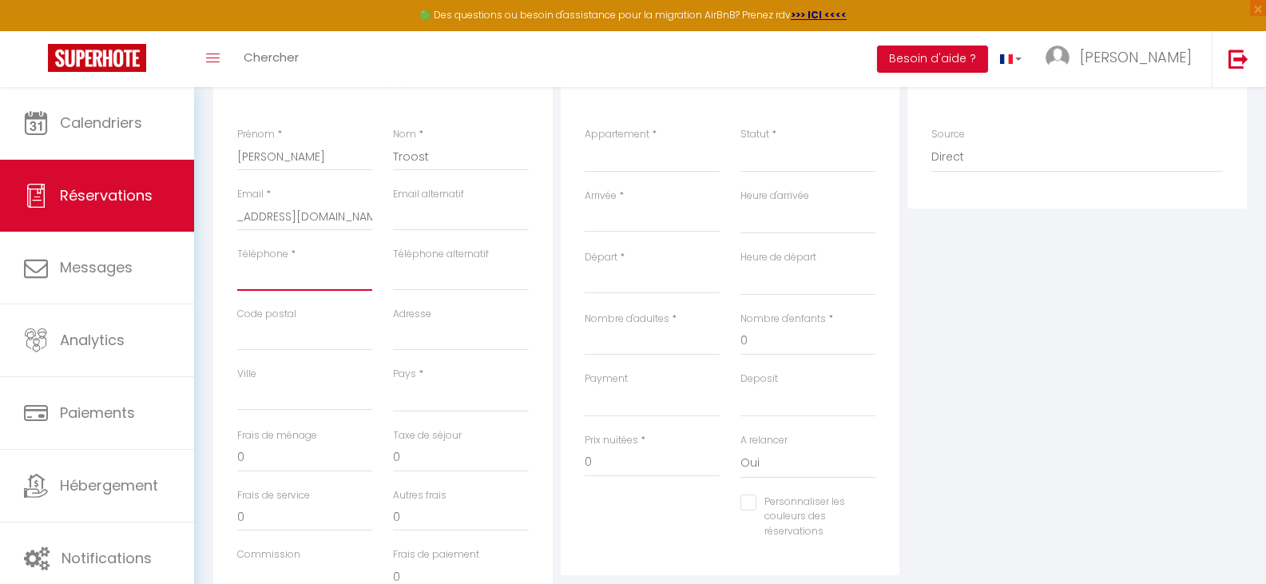
click at [263, 276] on input "Téléphone" at bounding box center [304, 276] width 135 height 29
click at [265, 344] on input "Code postal" at bounding box center [304, 336] width 135 height 29
click at [268, 399] on input "Ville" at bounding box center [304, 396] width 135 height 29
click at [415, 401] on select "[GEOGRAPHIC_DATA] [GEOGRAPHIC_DATA] [GEOGRAPHIC_DATA] [GEOGRAPHIC_DATA] [GEOGRA…" at bounding box center [460, 397] width 135 height 30
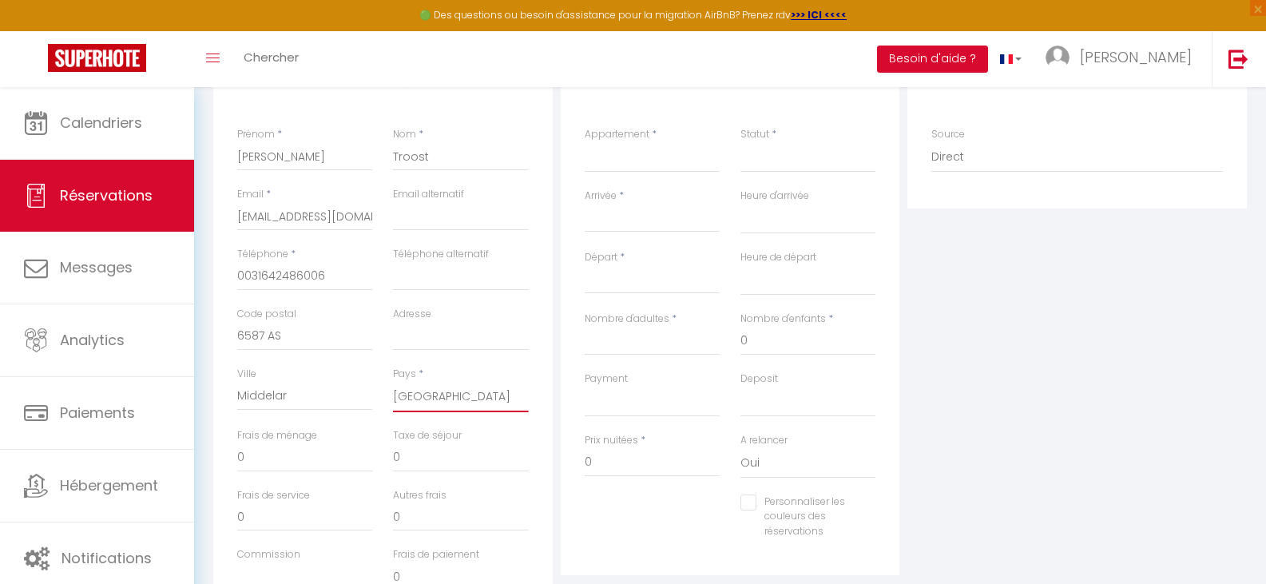
click at [393, 382] on select "[GEOGRAPHIC_DATA] [GEOGRAPHIC_DATA] [GEOGRAPHIC_DATA] [GEOGRAPHIC_DATA] [GEOGRA…" at bounding box center [460, 397] width 135 height 30
click at [413, 345] on input "Adresse" at bounding box center [460, 341] width 135 height 29
click at [431, 401] on select "[GEOGRAPHIC_DATA] [GEOGRAPHIC_DATA] [GEOGRAPHIC_DATA] [GEOGRAPHIC_DATA] [GEOGRA…" at bounding box center [460, 402] width 135 height 30
click at [393, 387] on select "[GEOGRAPHIC_DATA] [GEOGRAPHIC_DATA] [GEOGRAPHIC_DATA] [GEOGRAPHIC_DATA] [GEOGRA…" at bounding box center [460, 402] width 135 height 30
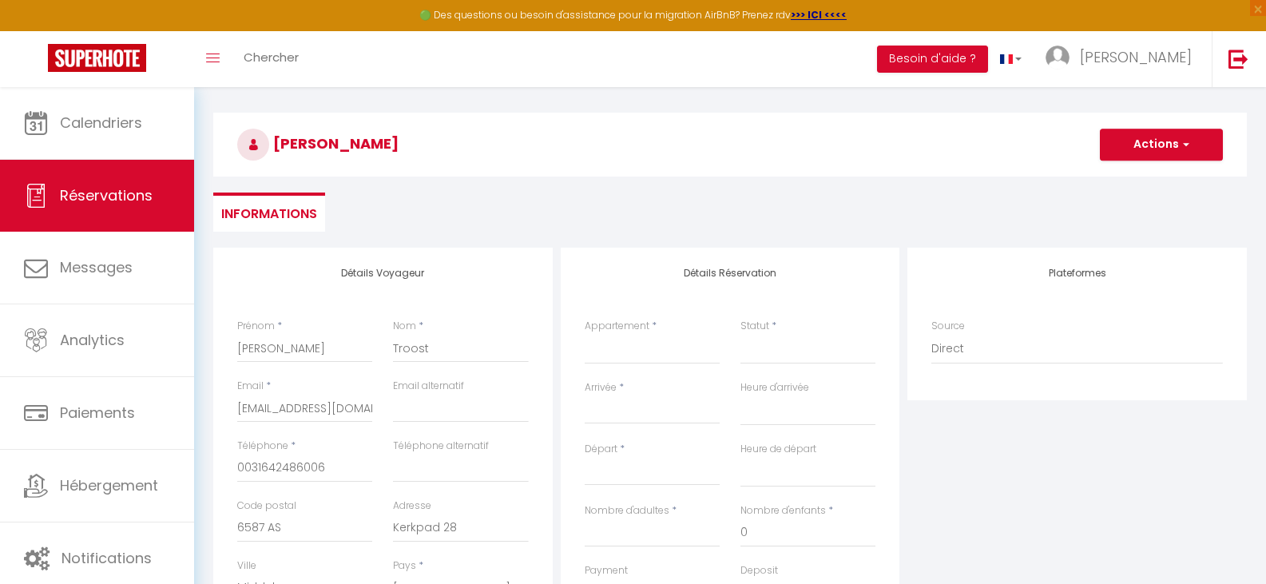
scroll to position [0, 0]
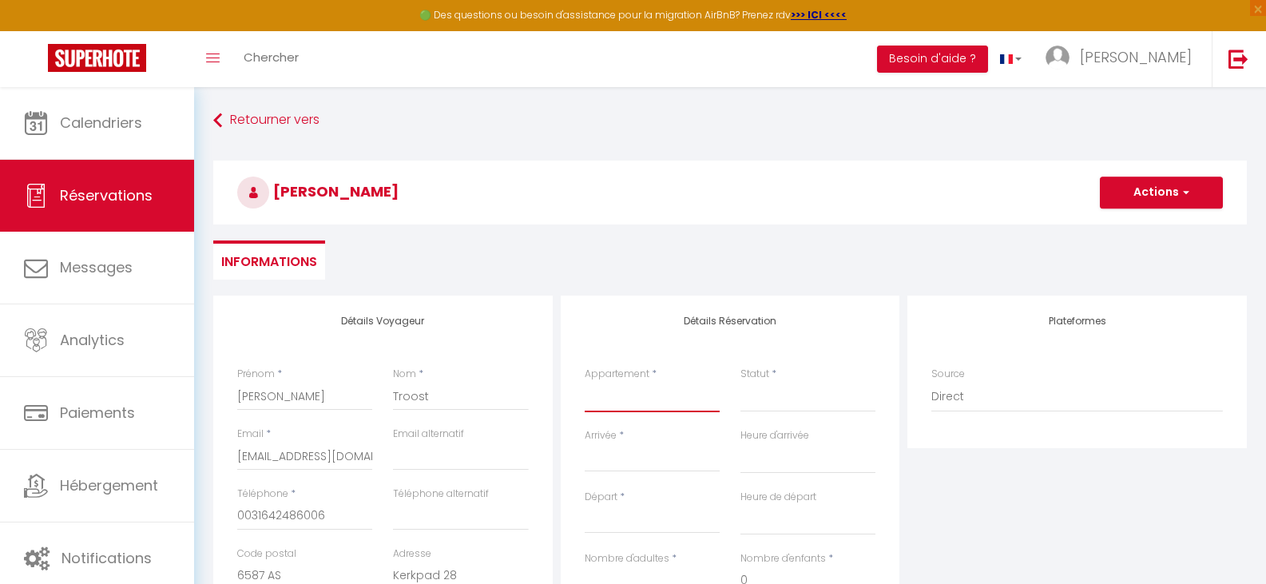
click at [642, 405] on select "Vue Mer · Appartement Fréjus Plage,1 Ch Appartement Bleu Azur, Fréjus Plage, ne…" at bounding box center [652, 397] width 135 height 30
click at [585, 382] on select "Vue Mer · Appartement Fréjus Plage,1 Ch Appartement Bleu Azur, Fréjus Plage, ne…" at bounding box center [652, 397] width 135 height 30
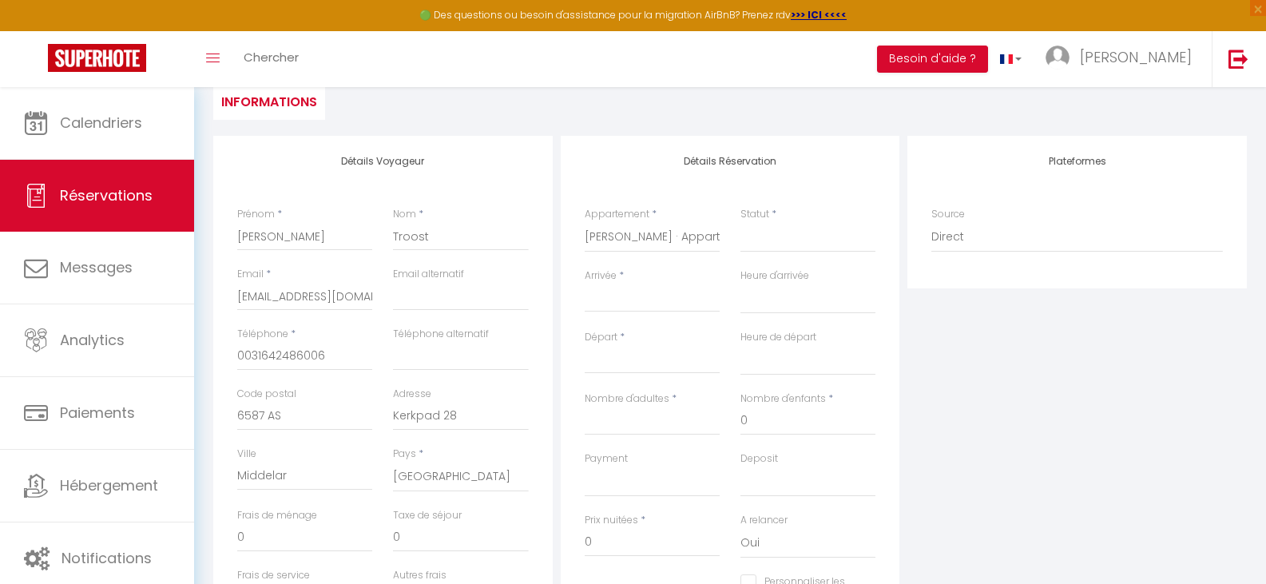
click at [602, 301] on input "Arrivée" at bounding box center [652, 299] width 135 height 21
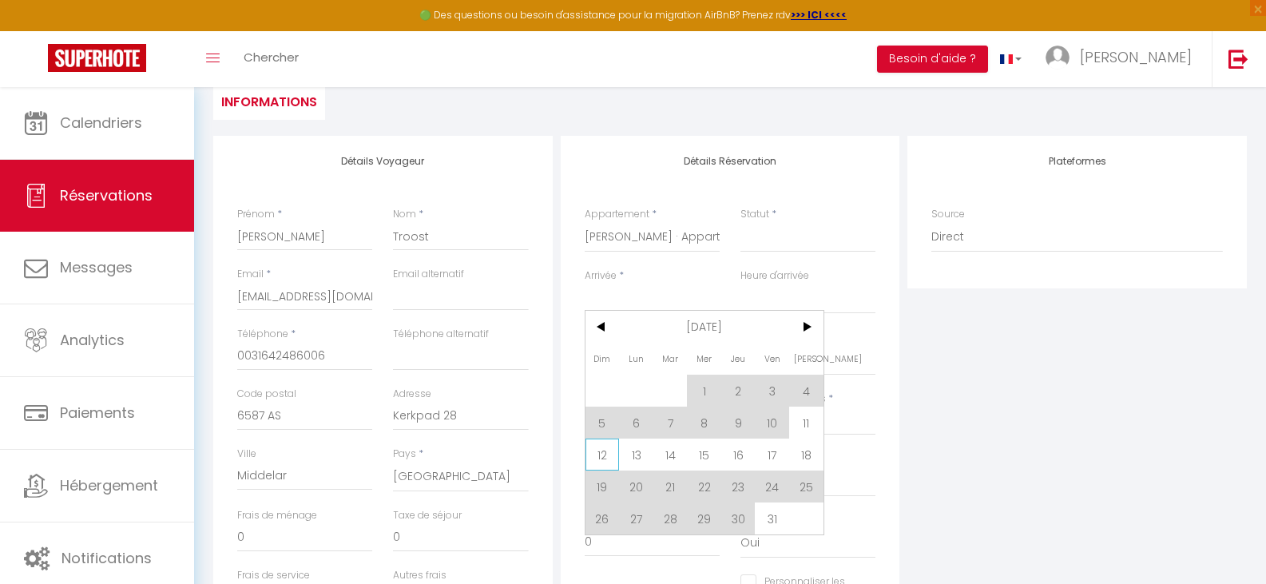
click at [596, 451] on span "12" at bounding box center [603, 455] width 34 height 32
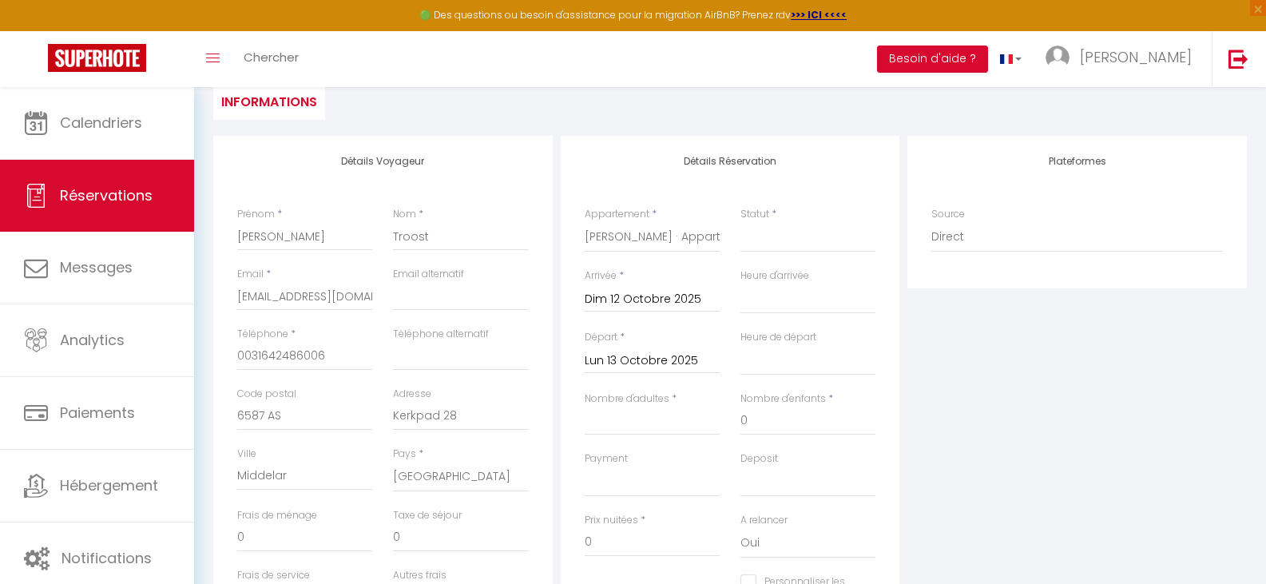
click at [677, 358] on input "Lun 13 Octobre 2025" at bounding box center [652, 361] width 135 height 21
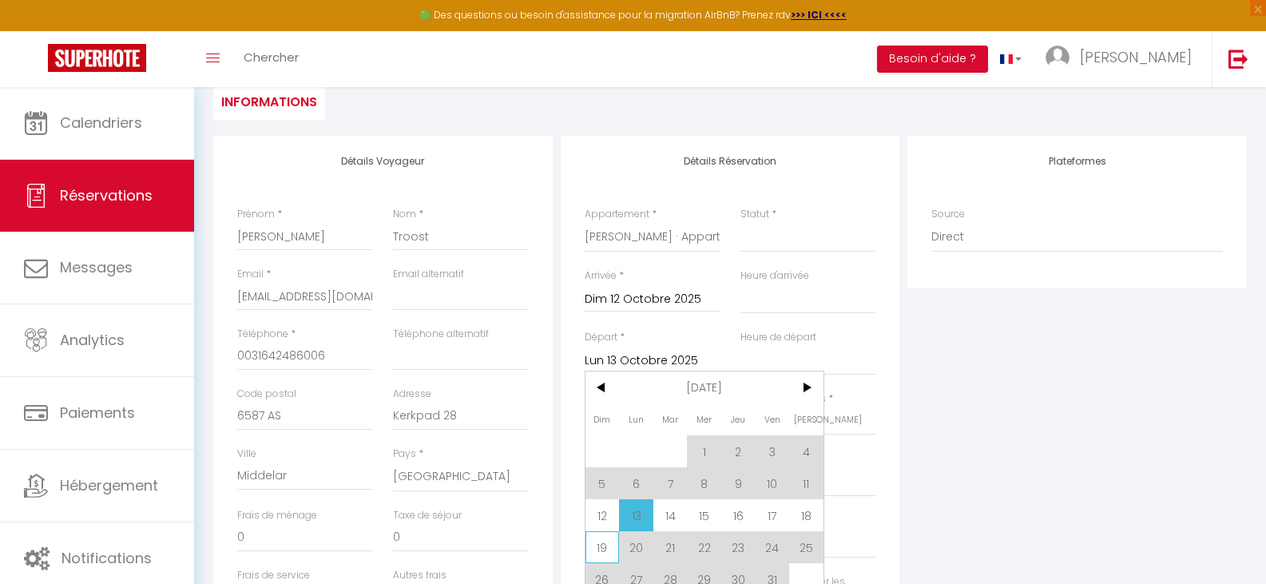
click at [601, 541] on span "19" at bounding box center [603, 547] width 34 height 32
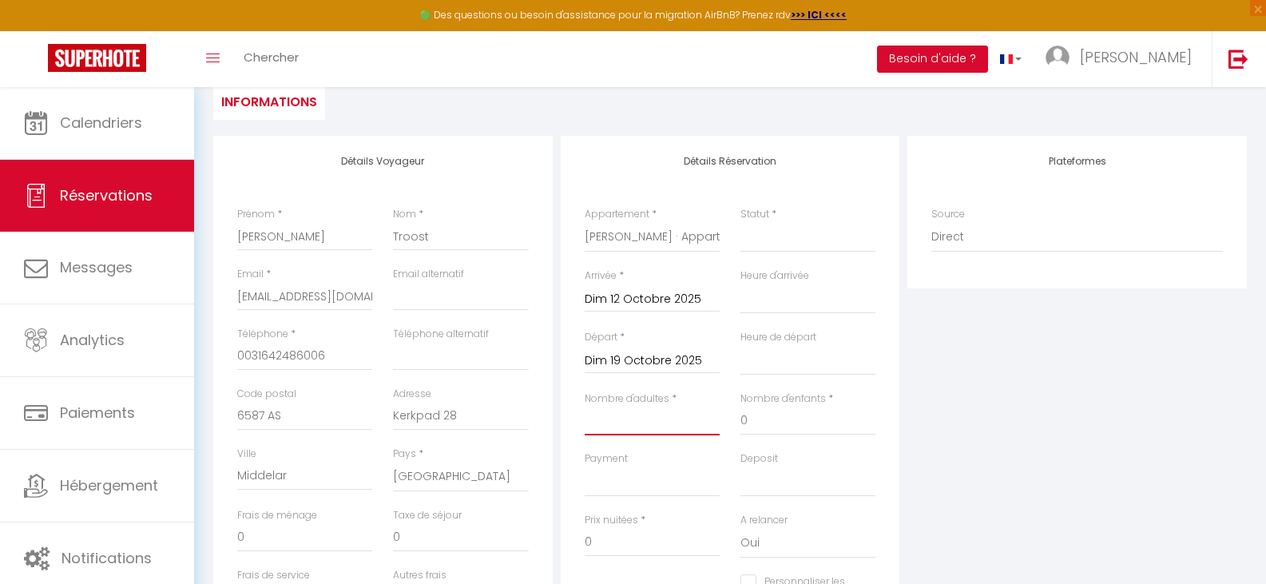
click at [658, 428] on input "Nombre d'adultes" at bounding box center [652, 421] width 135 height 29
click at [630, 300] on input "Dim 12 Octobre 2025" at bounding box center [652, 299] width 135 height 21
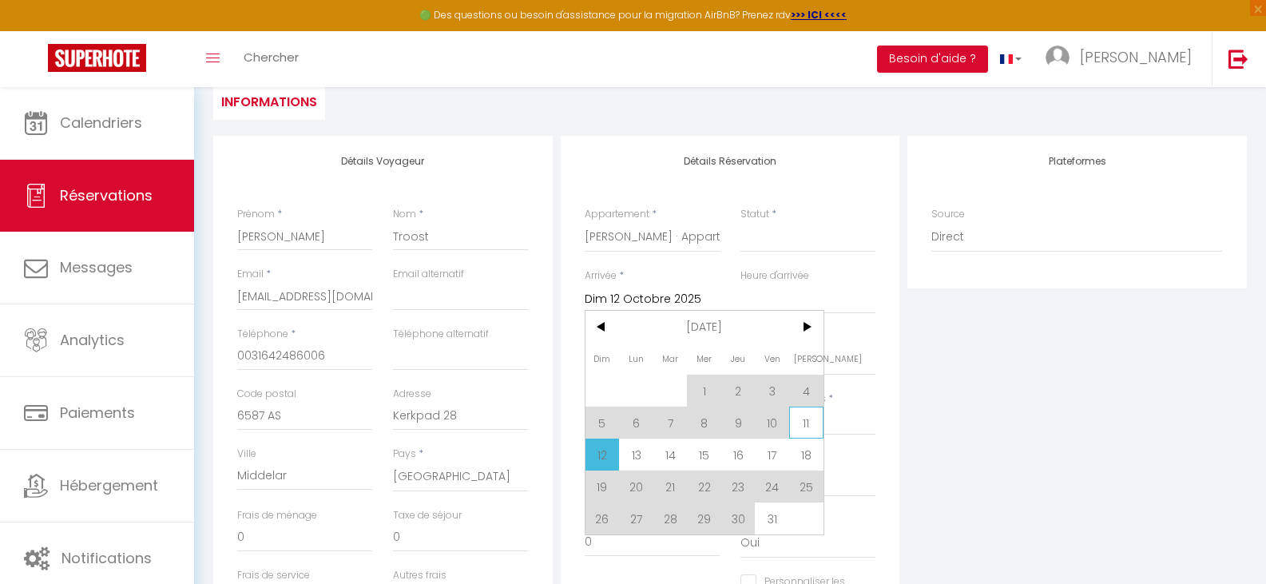
click at [814, 419] on span "11" at bounding box center [806, 423] width 34 height 32
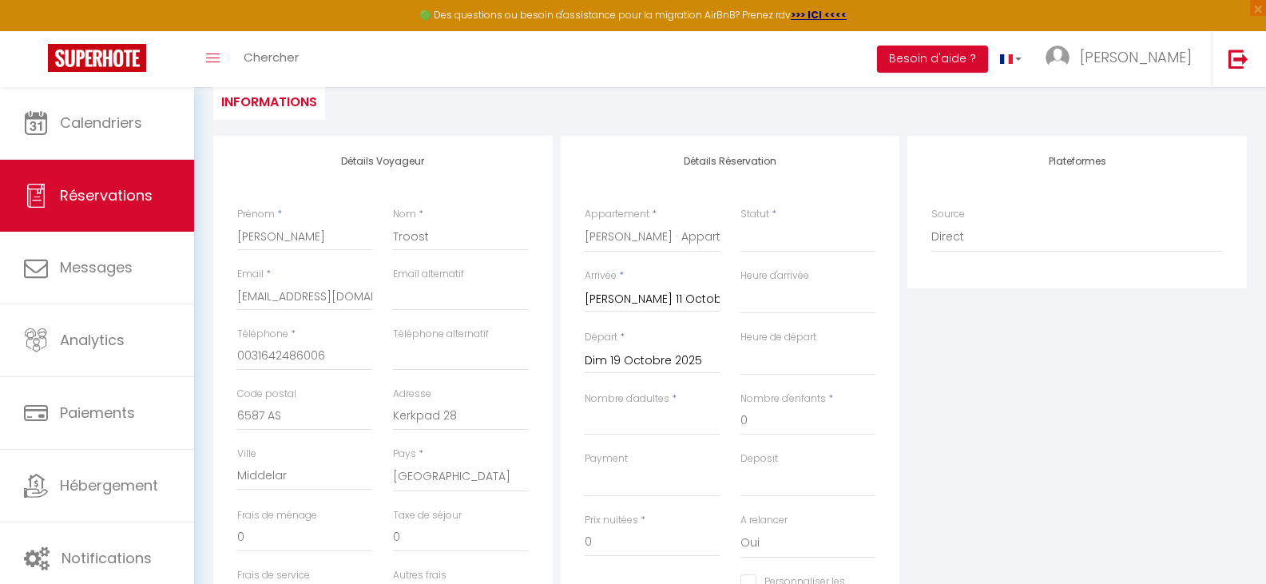
click at [641, 362] on input "Dim 19 Octobre 2025" at bounding box center [652, 361] width 135 height 21
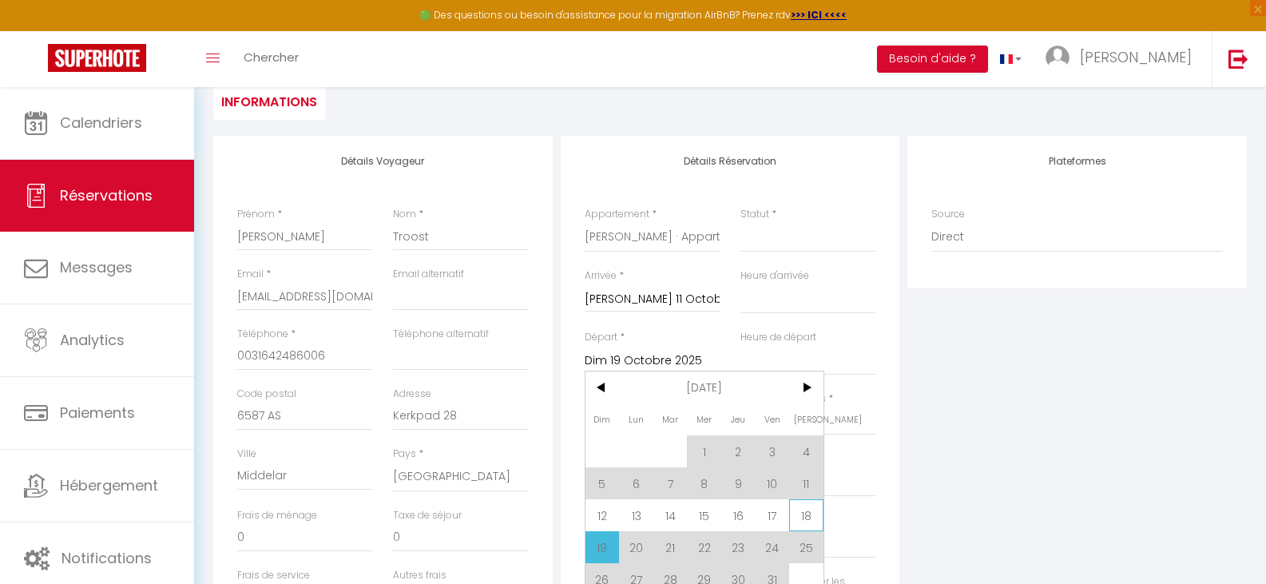
click at [812, 505] on span "18" at bounding box center [806, 515] width 34 height 32
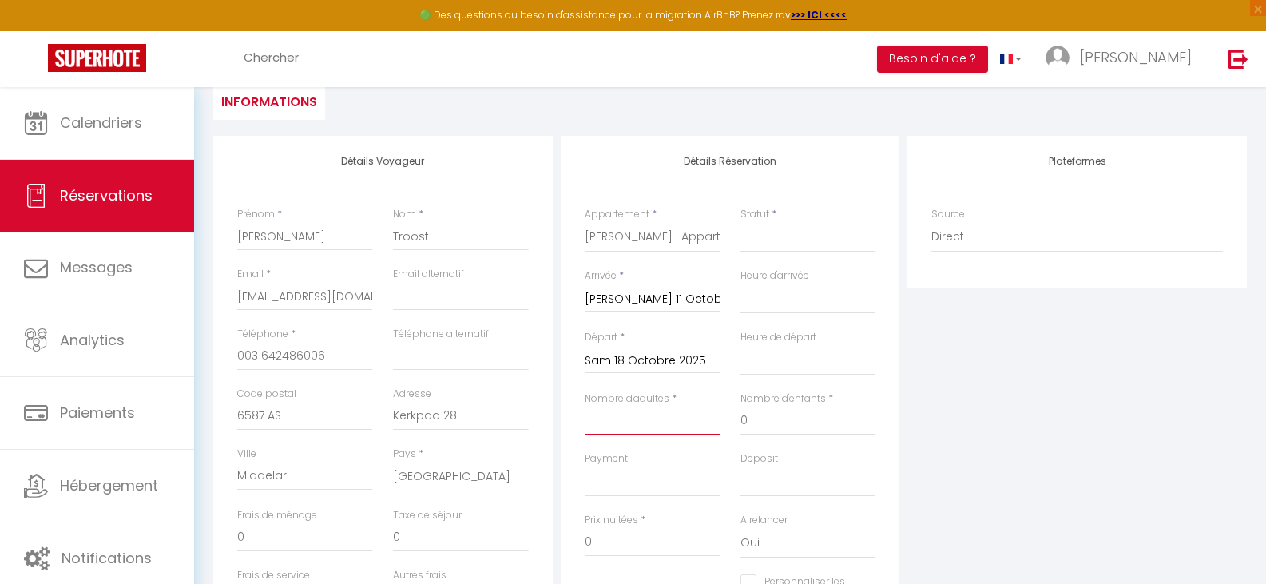
click at [647, 427] on input "Nombre d'adultes" at bounding box center [652, 421] width 135 height 29
click at [749, 417] on input "0" at bounding box center [808, 421] width 135 height 29
drag, startPoint x: 741, startPoint y: 421, endPoint x: 751, endPoint y: 421, distance: 10.4
click at [751, 421] on input "0" at bounding box center [808, 421] width 135 height 29
click at [756, 242] on select "Confirmé Non Confirmé [PERSON_NAME] par le voyageur No Show Request" at bounding box center [808, 237] width 135 height 30
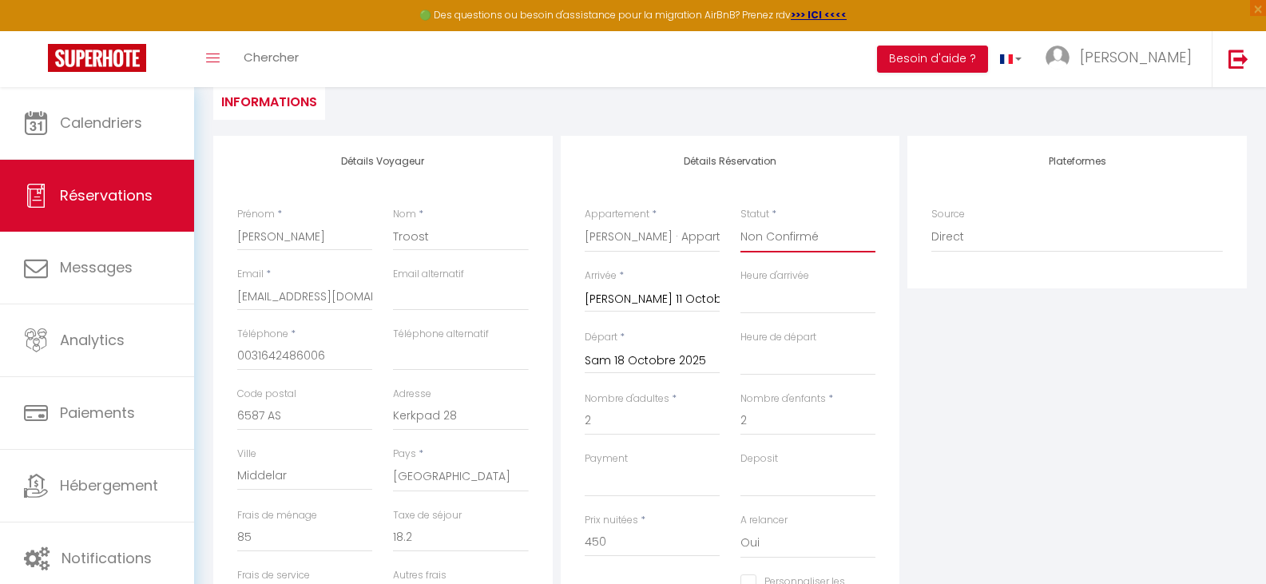
click at [741, 222] on select "Confirmé Non Confirmé [PERSON_NAME] par le voyageur No Show Request" at bounding box center [808, 237] width 135 height 30
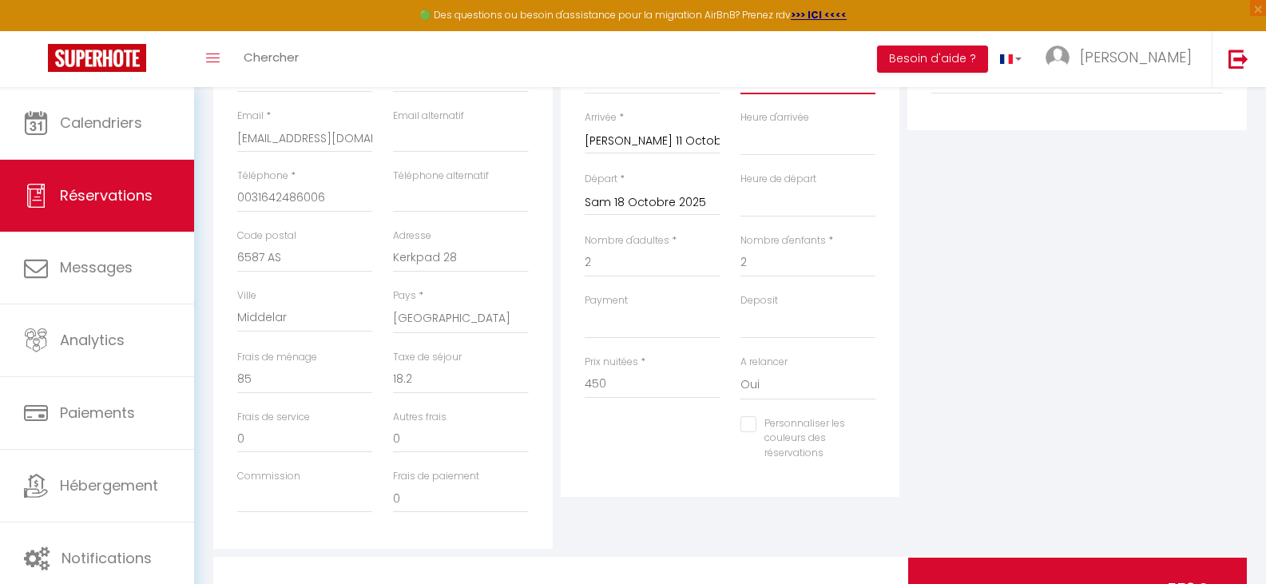
scroll to position [320, 0]
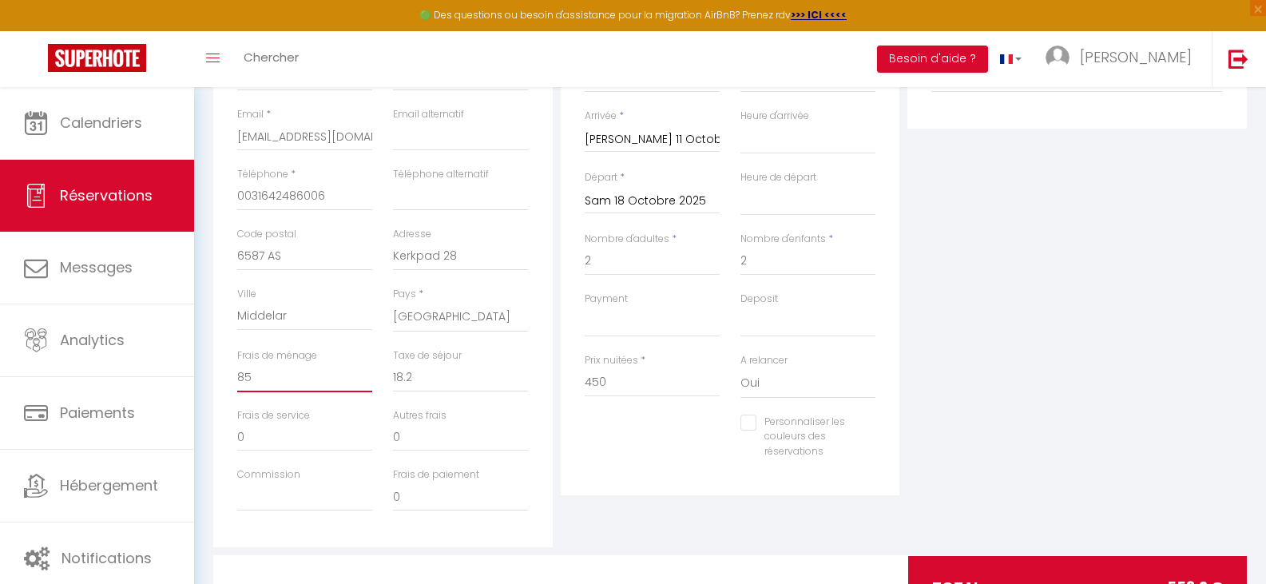
drag, startPoint x: 254, startPoint y: 375, endPoint x: 235, endPoint y: 383, distance: 20.5
click at [230, 382] on div "Frais de ménage 85" at bounding box center [305, 378] width 156 height 60
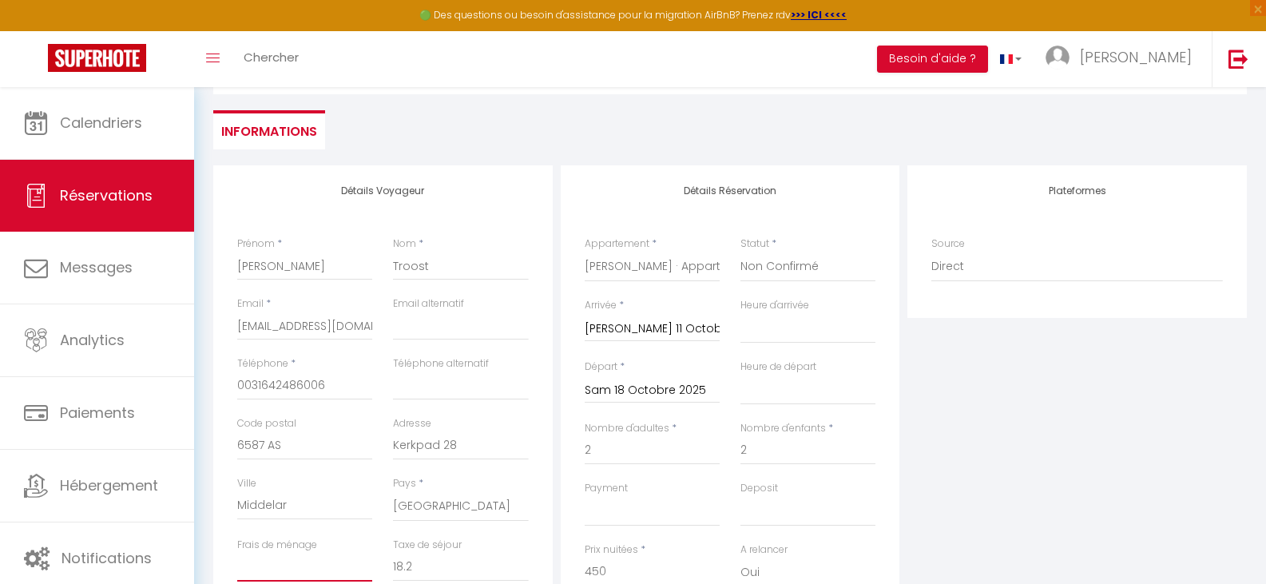
scroll to position [80, 0]
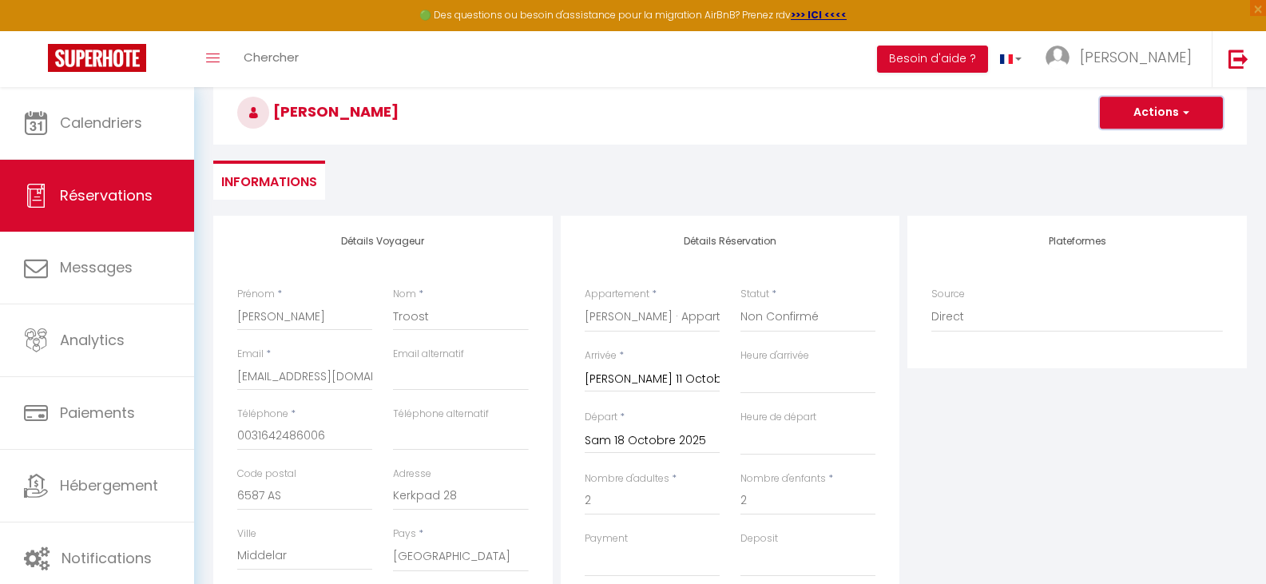
click at [1157, 102] on button "Actions" at bounding box center [1161, 113] width 123 height 32
click at [1140, 145] on link "Enregistrer" at bounding box center [1145, 147] width 126 height 21
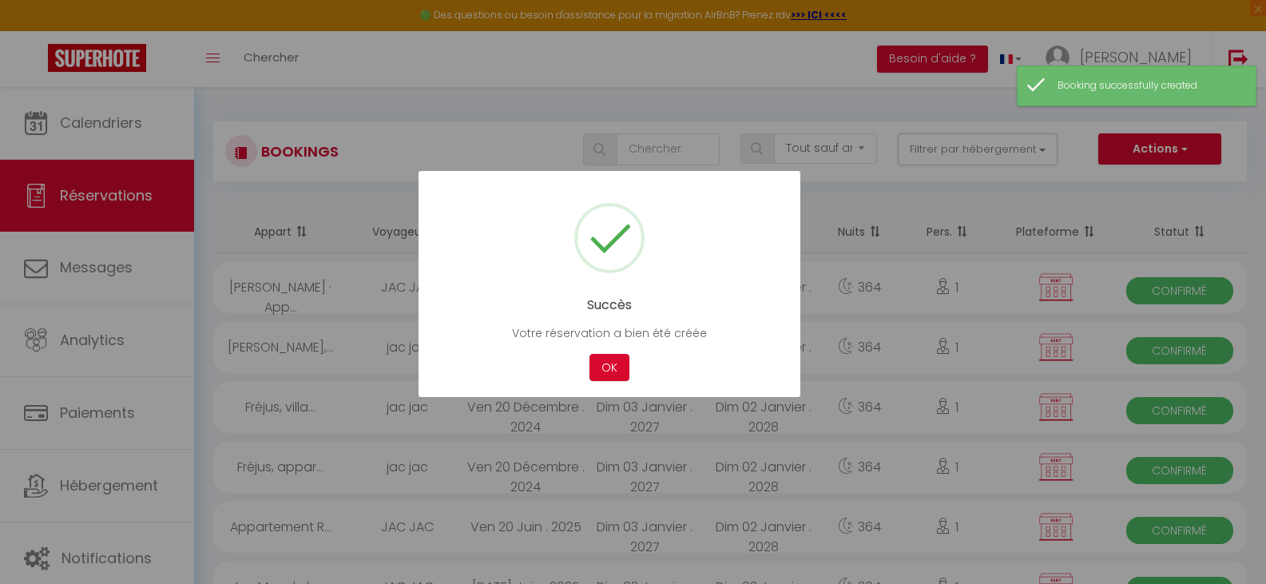
click at [124, 123] on div at bounding box center [633, 292] width 1266 height 584
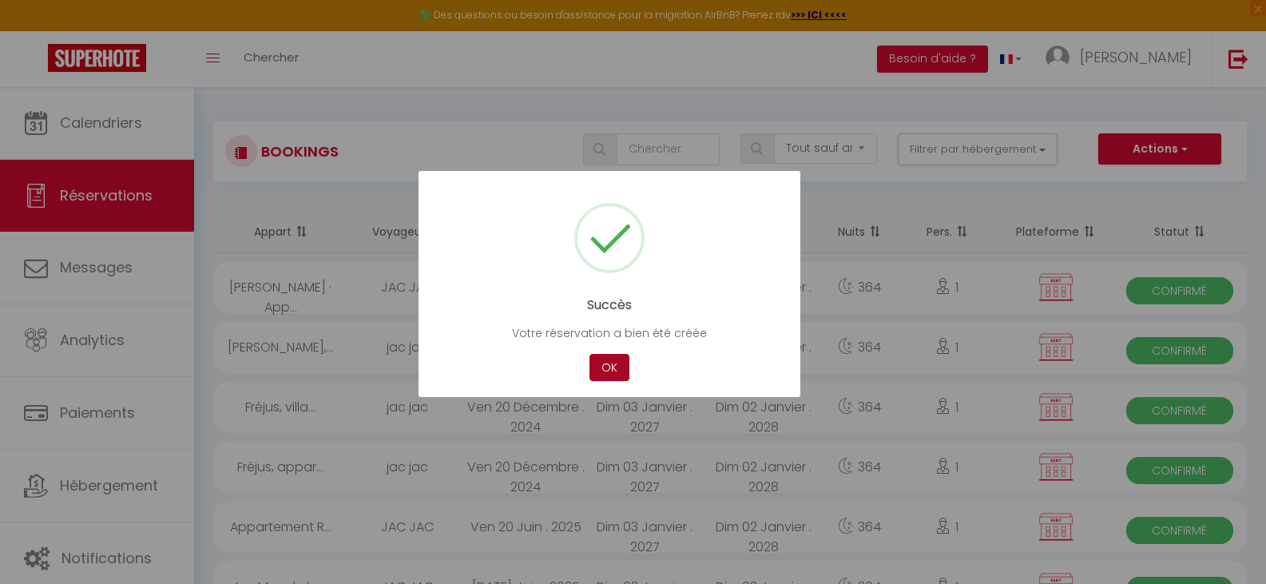
click at [611, 363] on button "OK" at bounding box center [610, 368] width 40 height 28
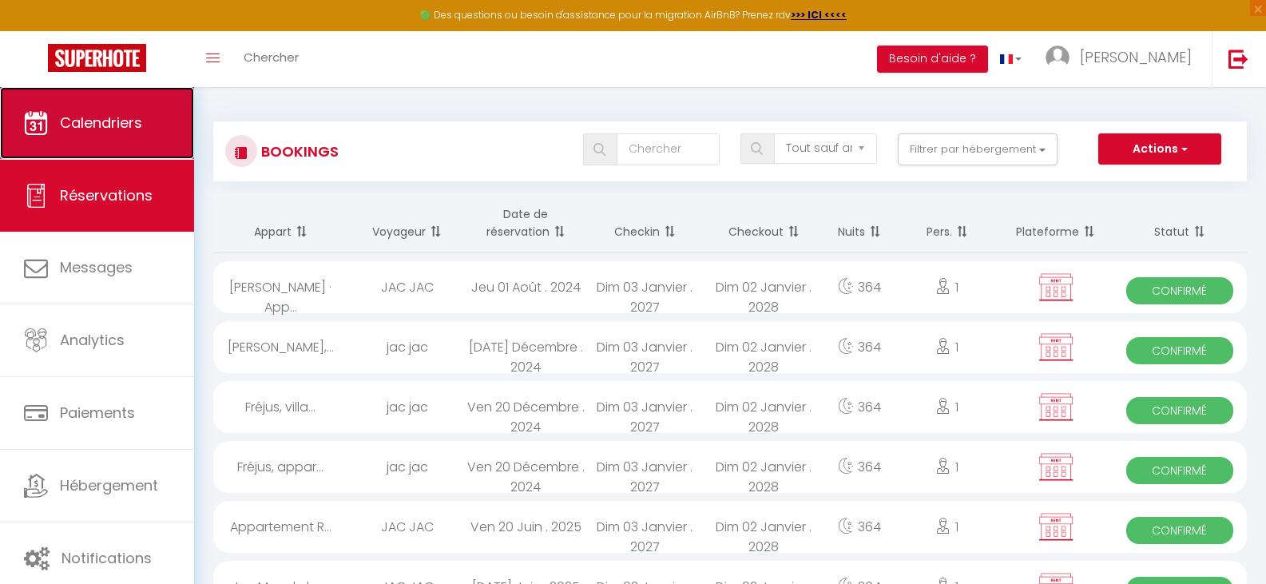
click at [105, 123] on span "Calendriers" at bounding box center [101, 123] width 82 height 20
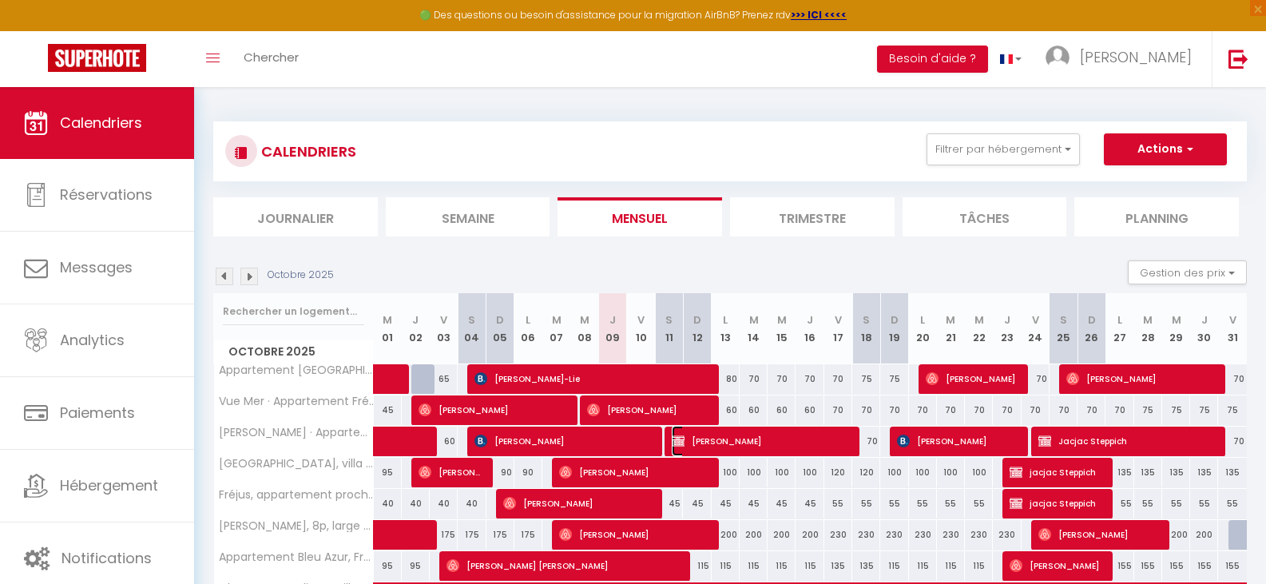
click at [748, 431] on span "[PERSON_NAME]" at bounding box center [760, 441] width 177 height 30
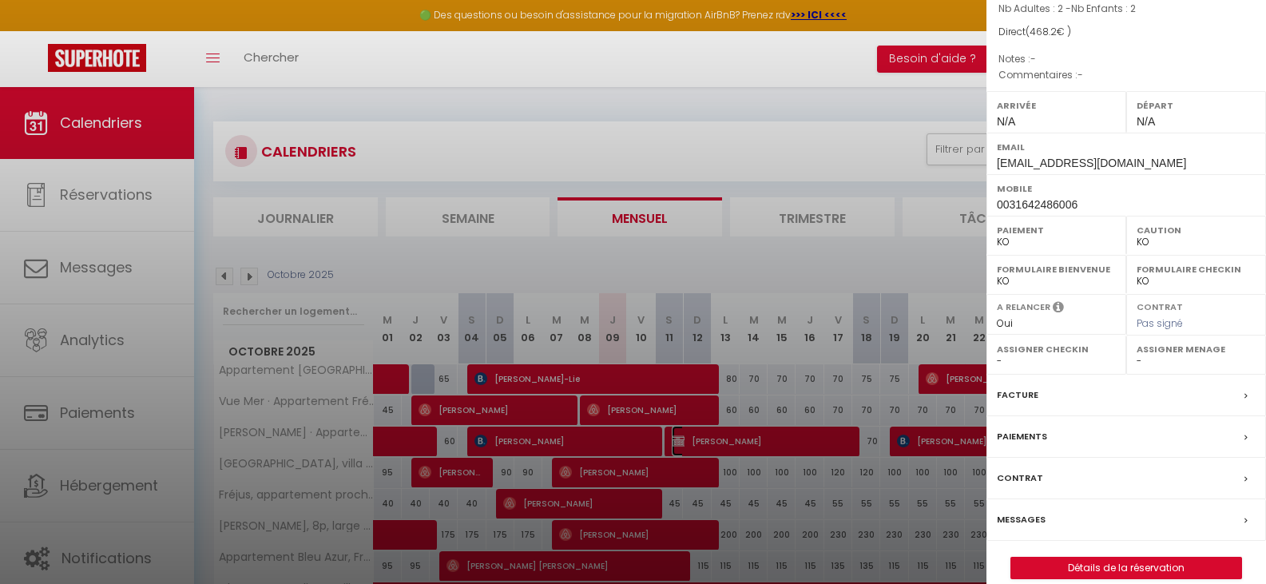
scroll to position [161, 0]
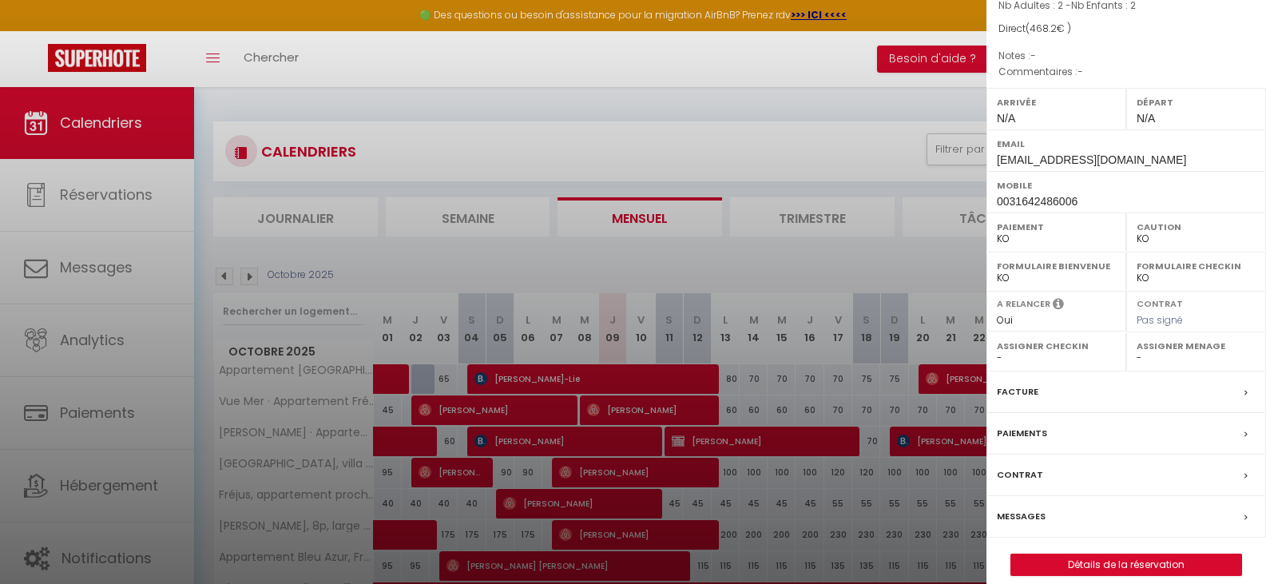
click at [1025, 383] on label "Facture" at bounding box center [1018, 391] width 42 height 17
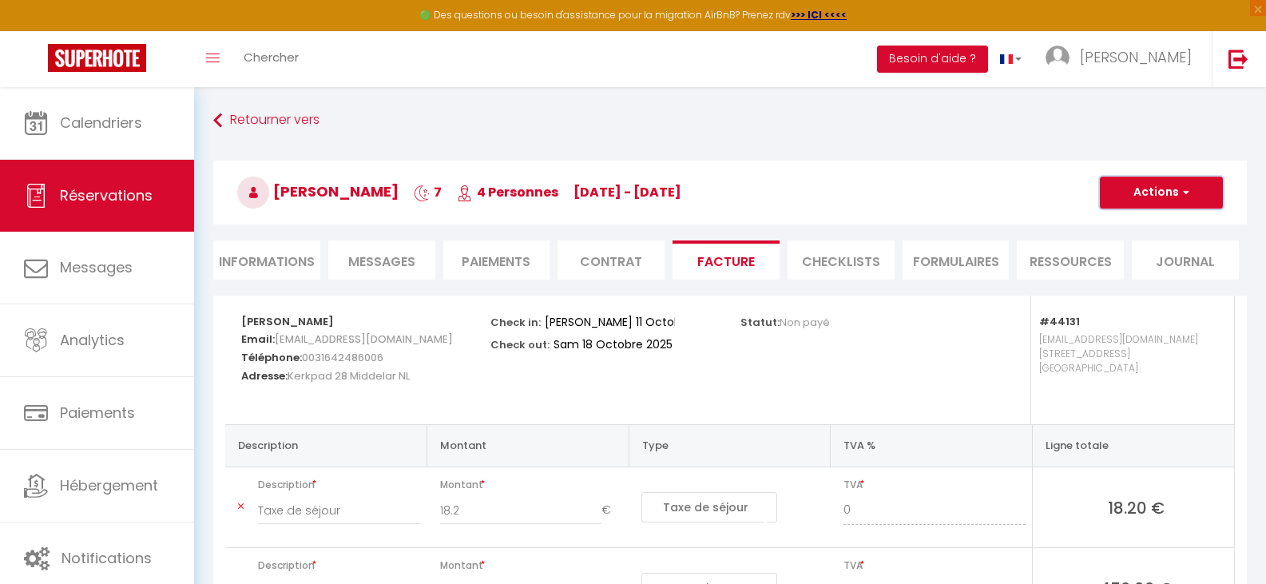
click at [1151, 185] on button "Actions" at bounding box center [1161, 193] width 123 height 32
click at [1184, 262] on link "Envoyer la facture" at bounding box center [1149, 269] width 134 height 21
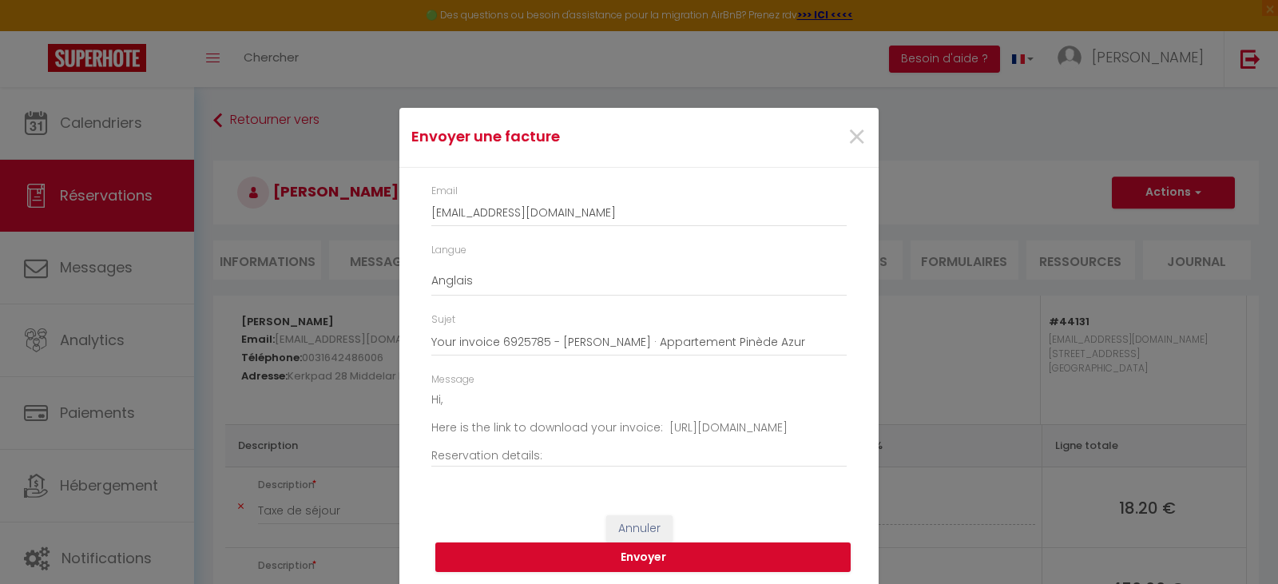
scroll to position [4, 0]
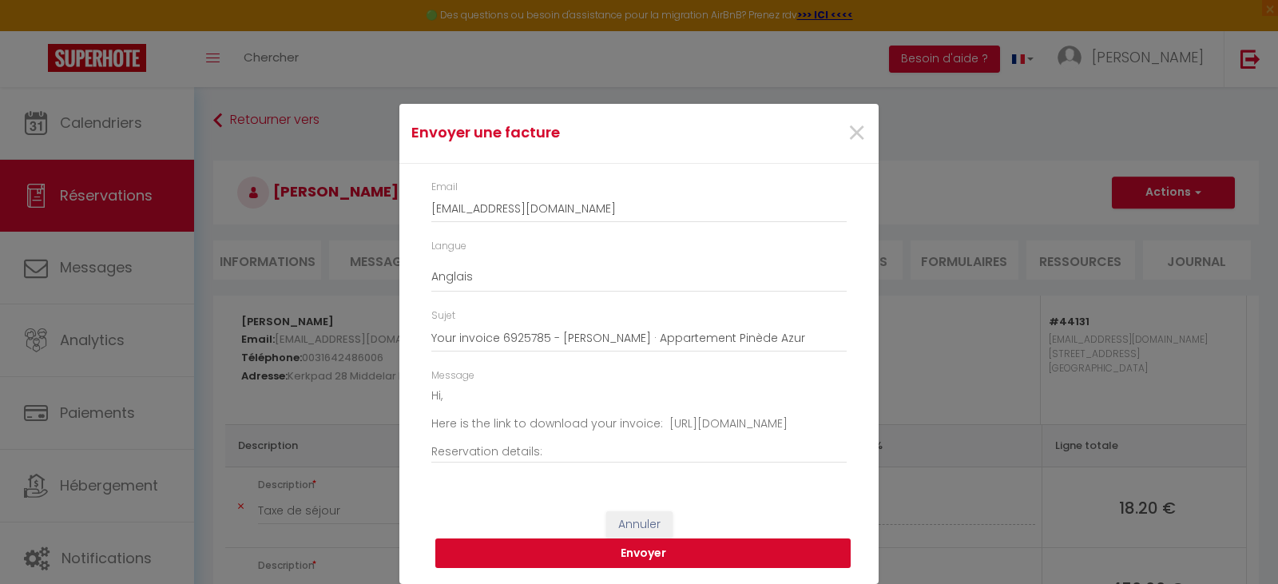
click at [641, 554] on button "Envoyer" at bounding box center [642, 553] width 415 height 30
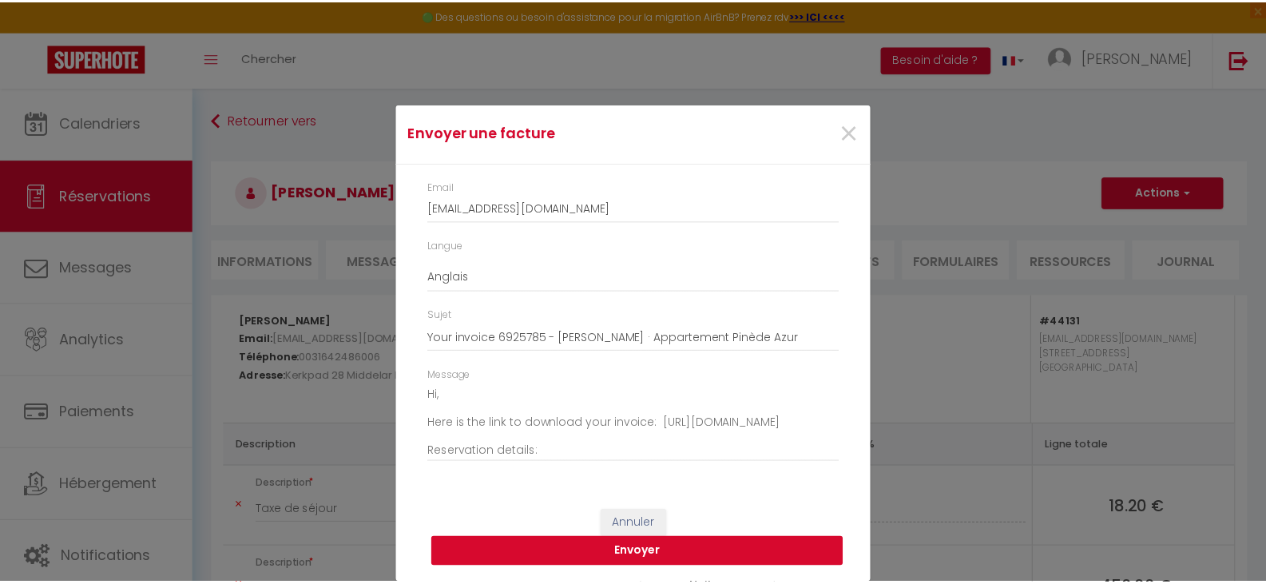
scroll to position [0, 0]
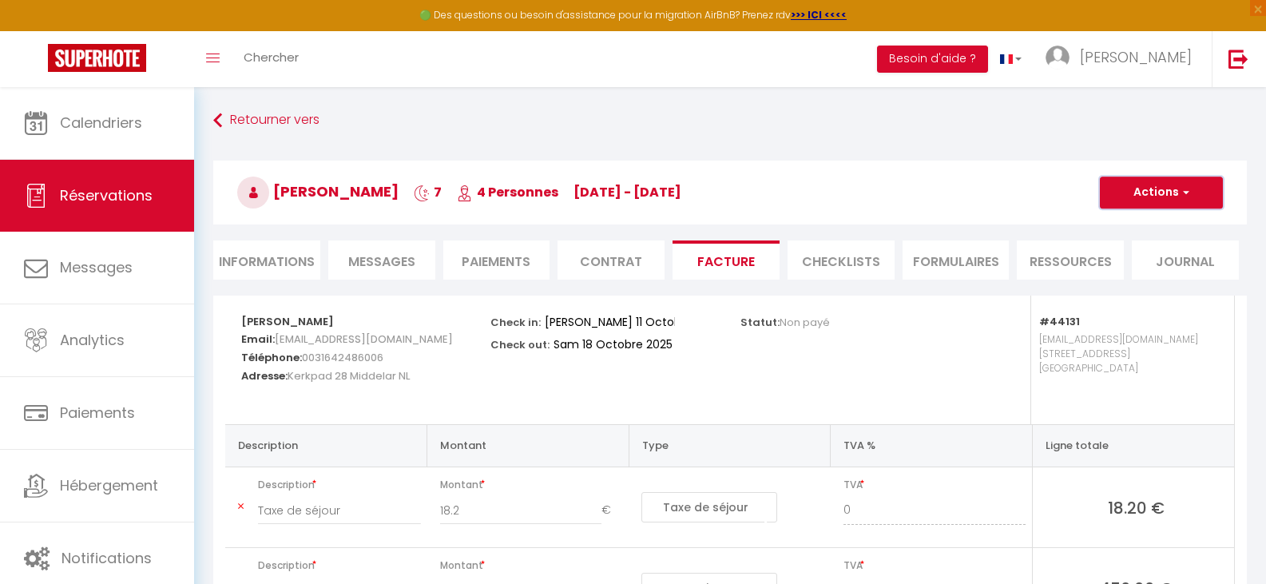
click at [1165, 182] on button "Actions" at bounding box center [1161, 193] width 123 height 32
click at [1161, 242] on link "Aperçu et éditer" at bounding box center [1149, 248] width 134 height 21
click at [285, 258] on li "Informations" at bounding box center [266, 259] width 107 height 39
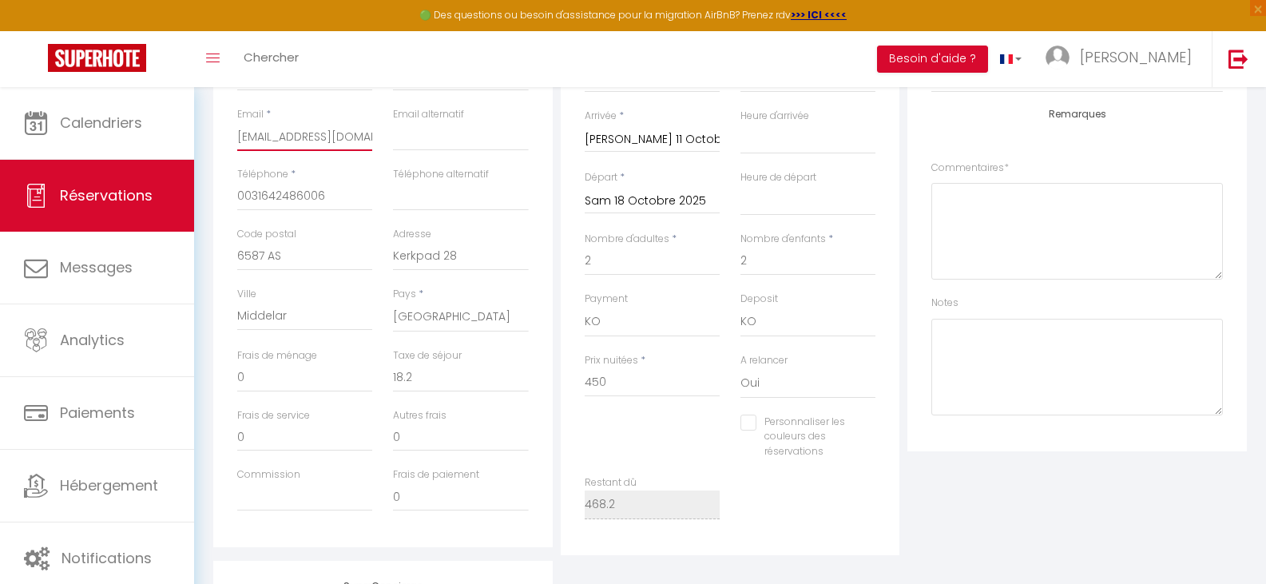
scroll to position [0, 35]
drag, startPoint x: 237, startPoint y: 138, endPoint x: 382, endPoint y: 146, distance: 144.8
click at [382, 146] on div "Email * [EMAIL_ADDRESS][DOMAIN_NAME]" at bounding box center [305, 137] width 156 height 60
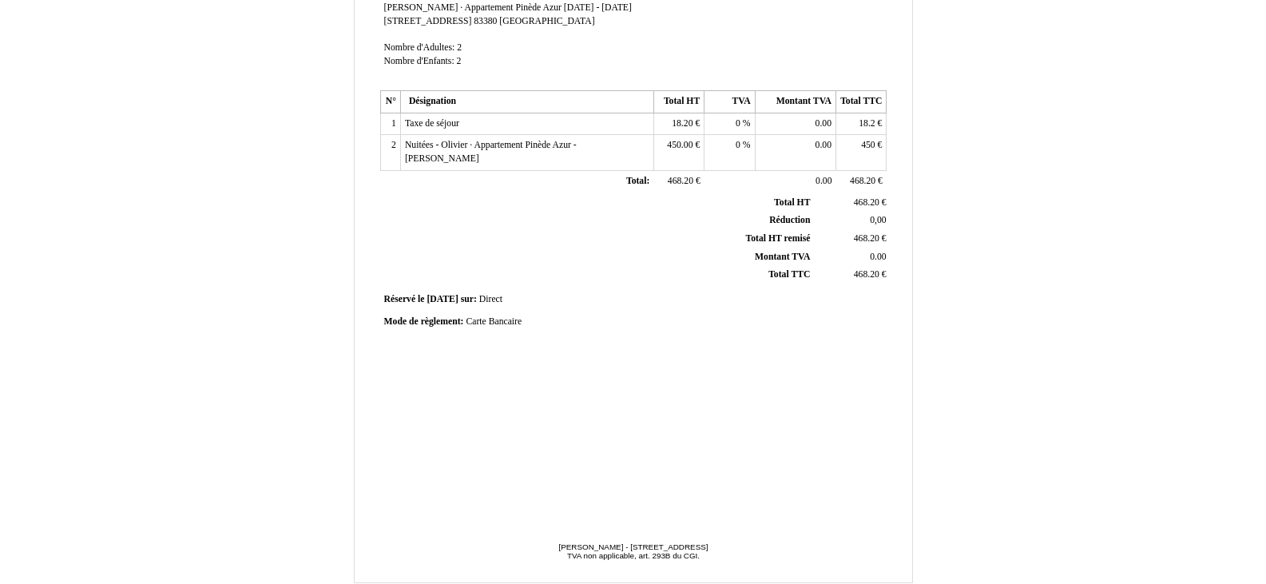
scroll to position [380, 0]
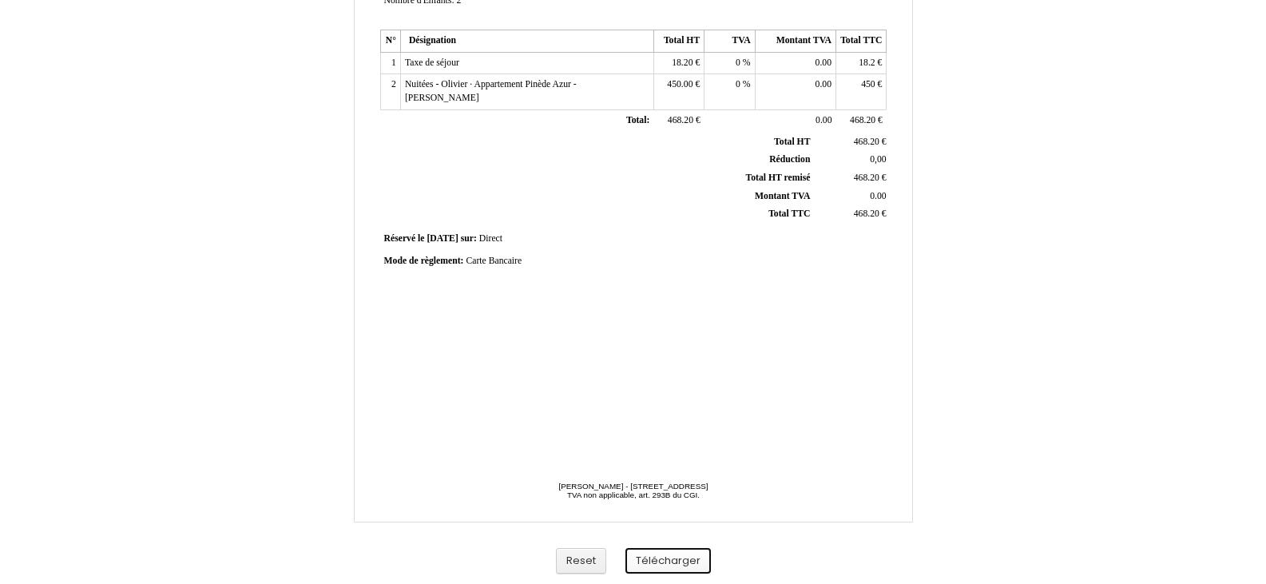
click at [657, 559] on button "Télécharger" at bounding box center [668, 561] width 85 height 26
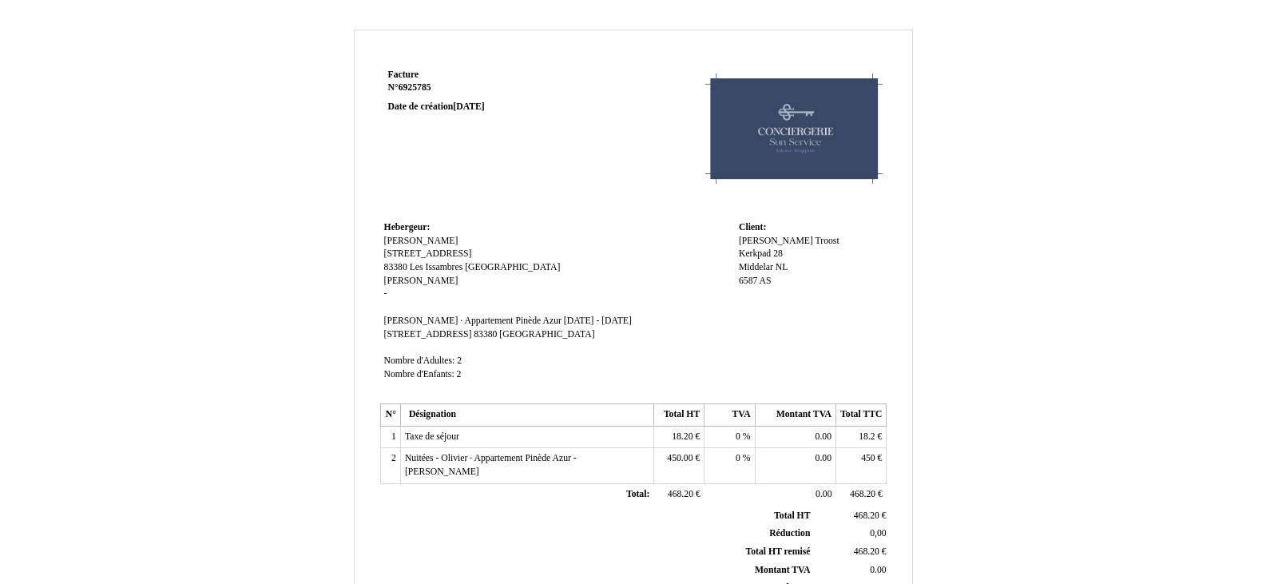
scroll to position [0, 0]
